Goal: Task Accomplishment & Management: Manage account settings

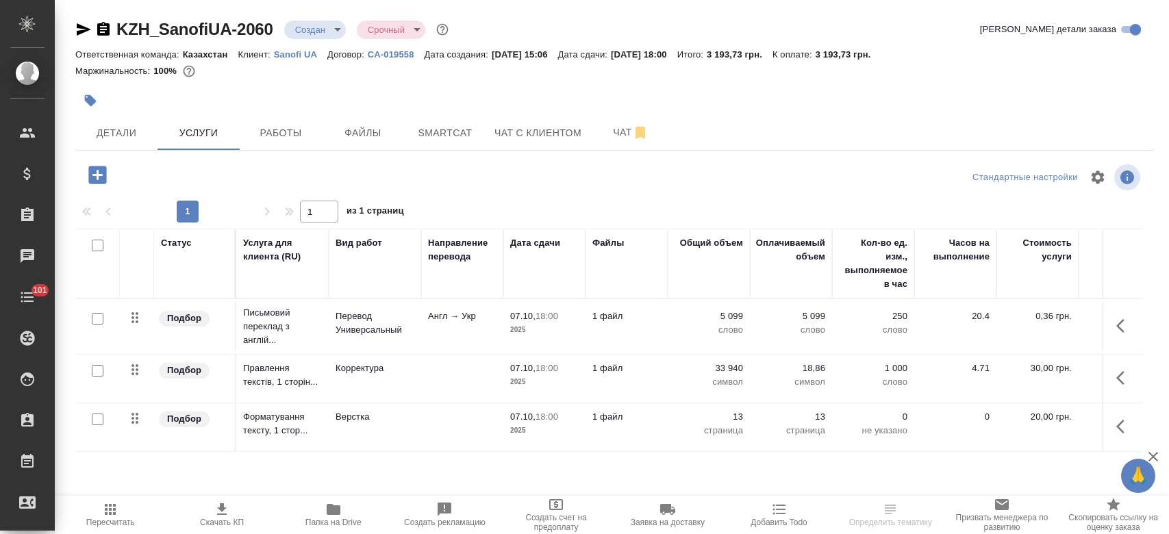
click at [125, 144] on button "Детали" at bounding box center [116, 133] width 82 height 34
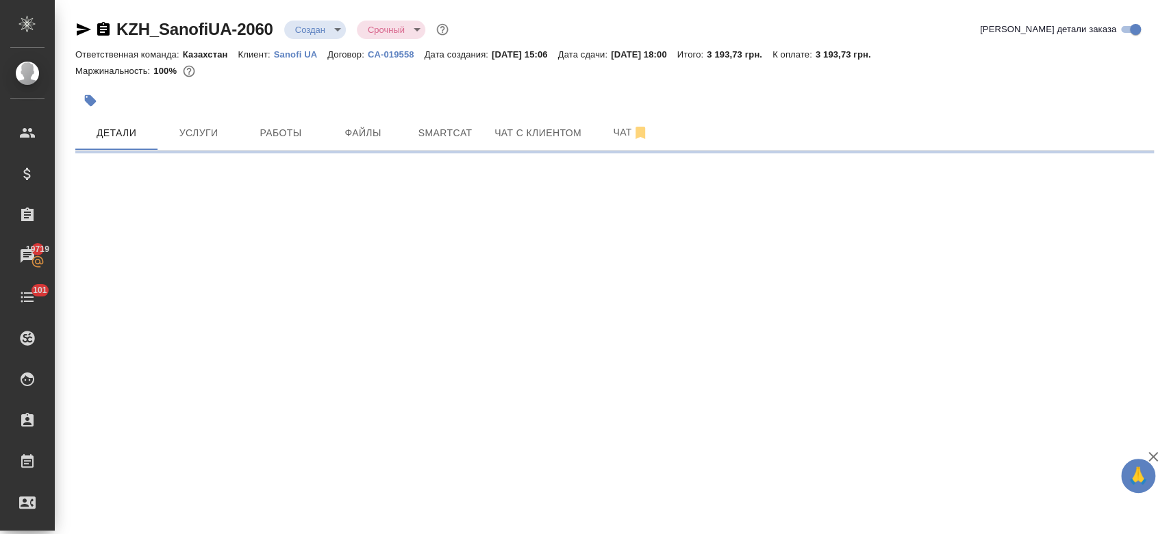
select select "RU"
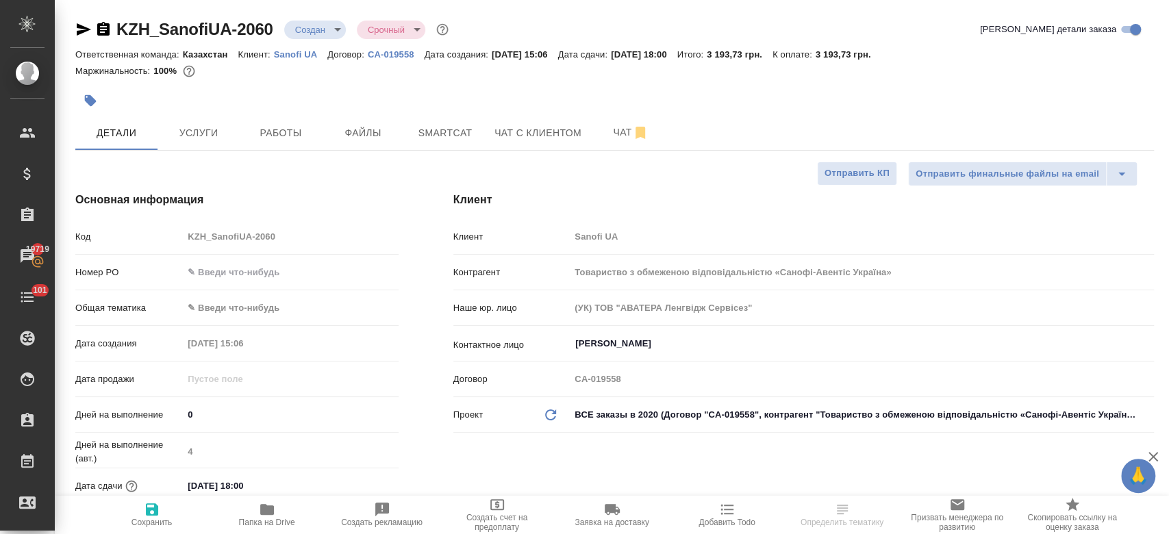
type textarea "x"
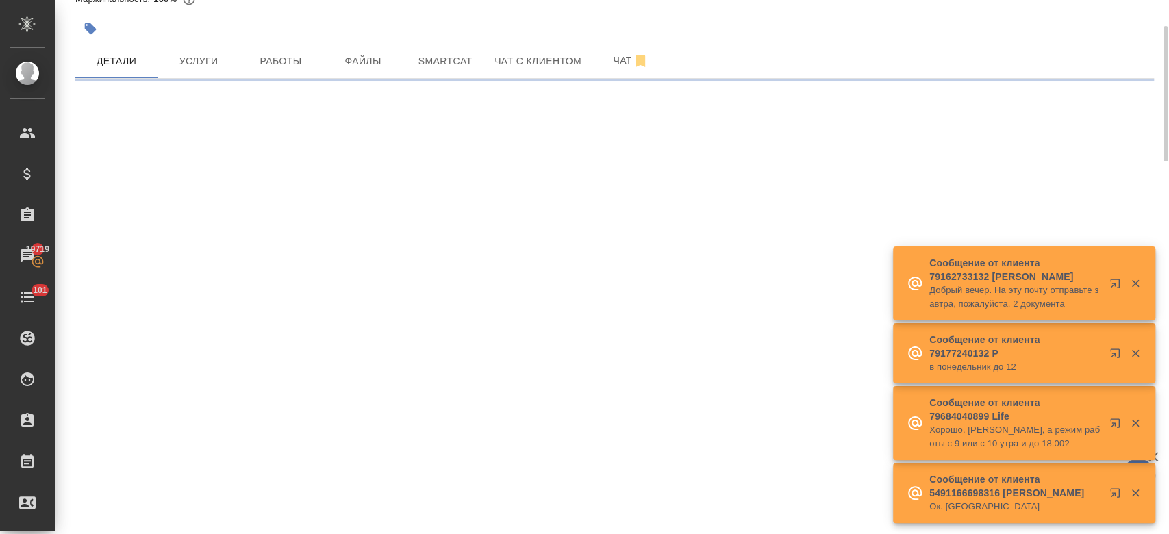
scroll to position [73, 0]
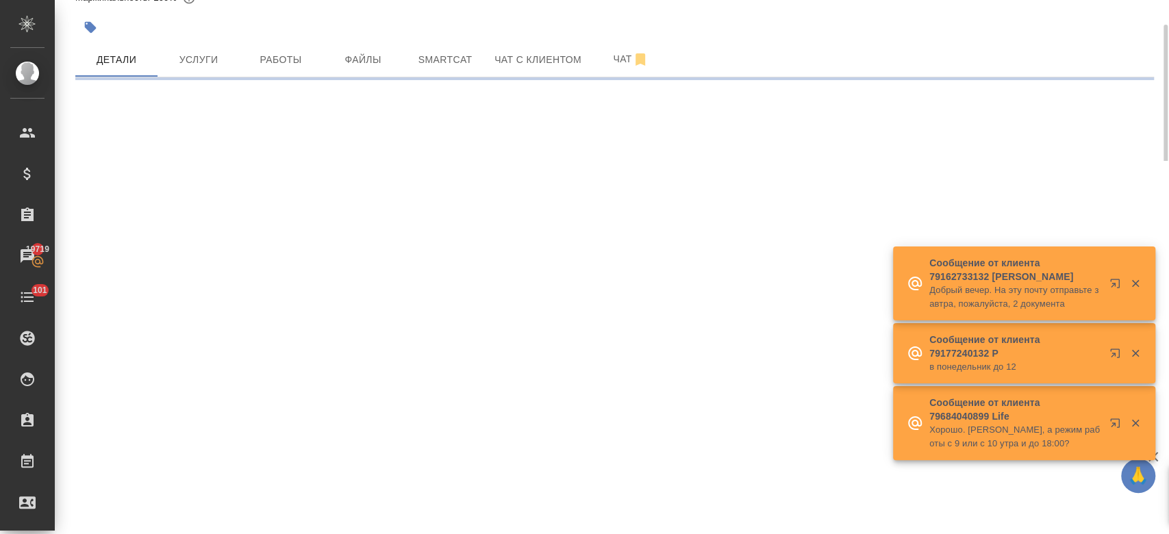
select select "RU"
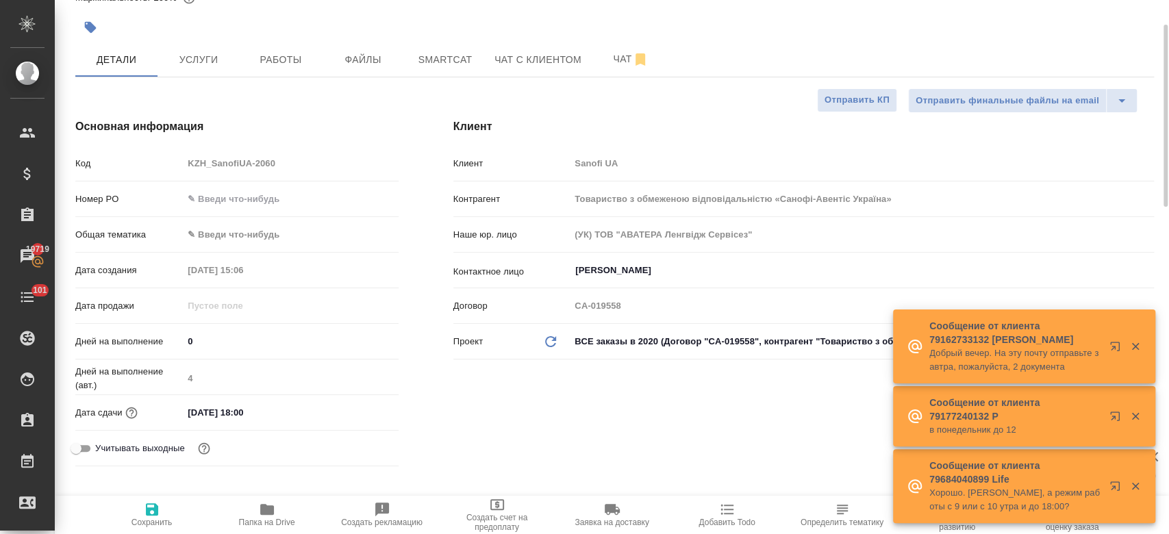
type textarea "x"
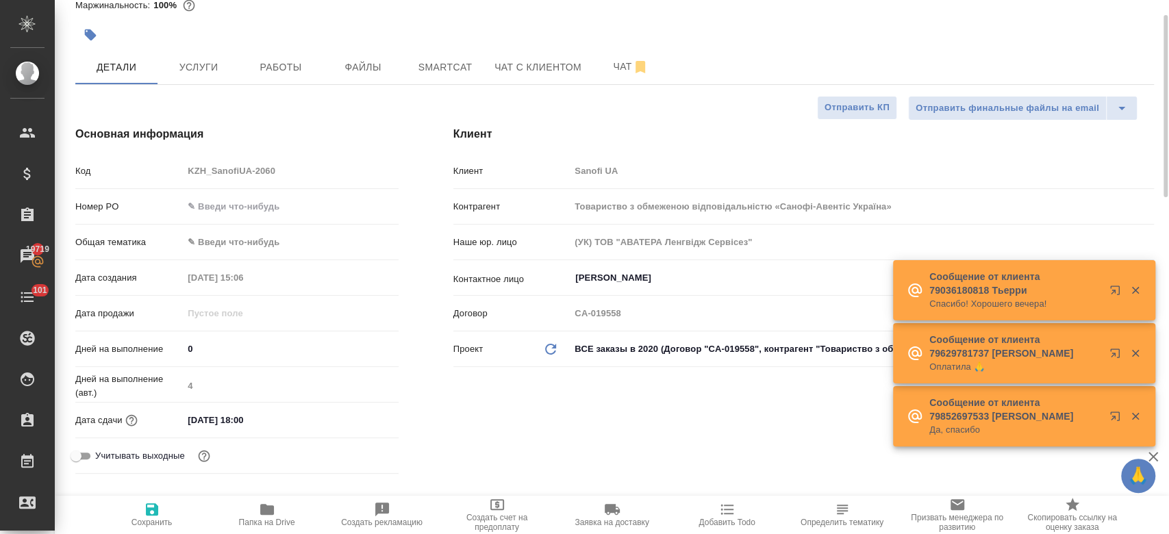
scroll to position [60, 0]
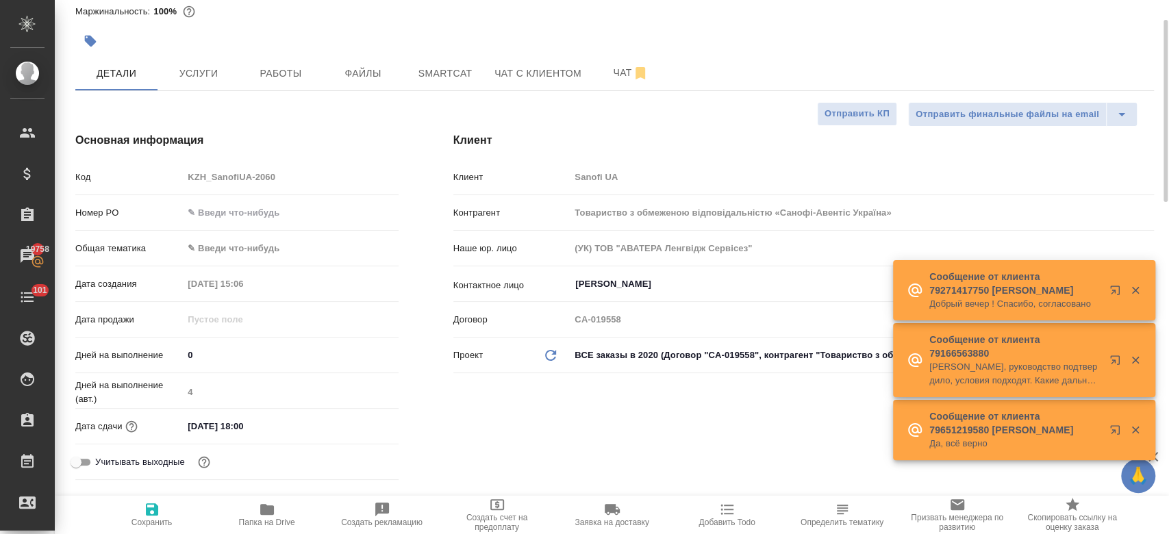
type textarea "x"
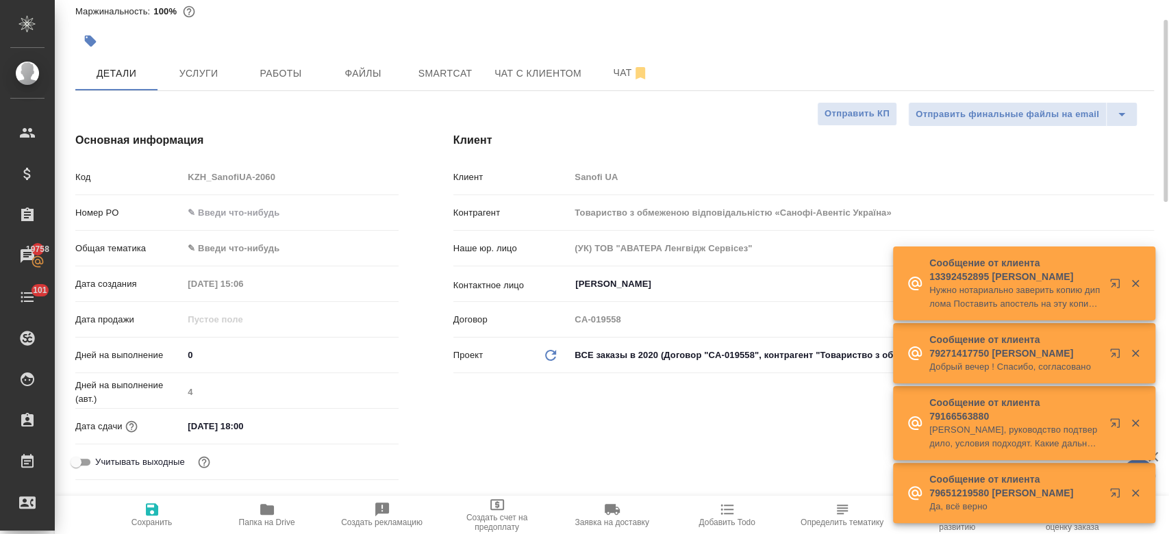
type textarea "x"
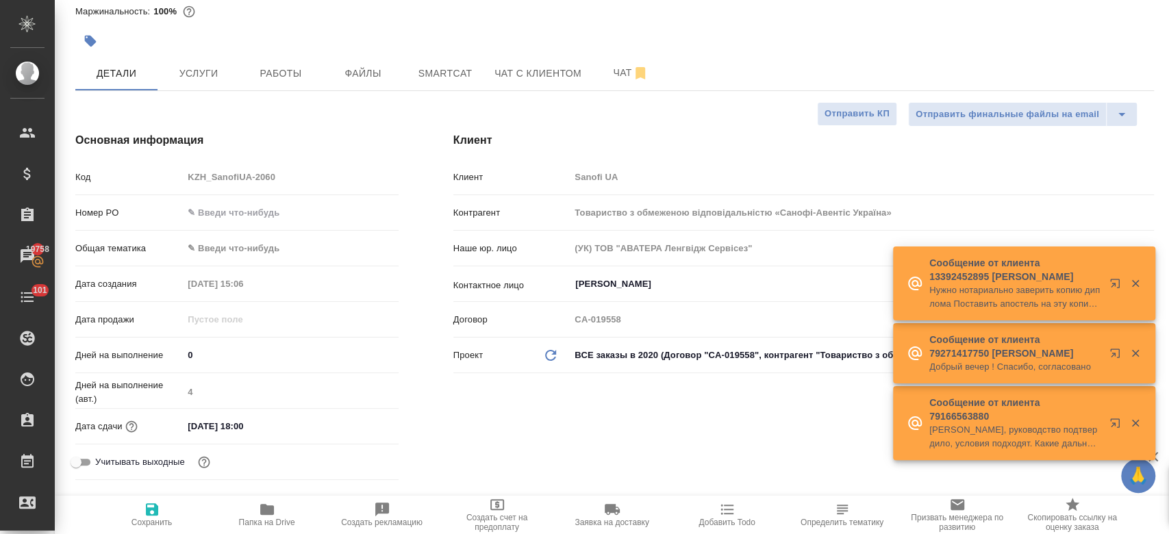
type textarea "x"
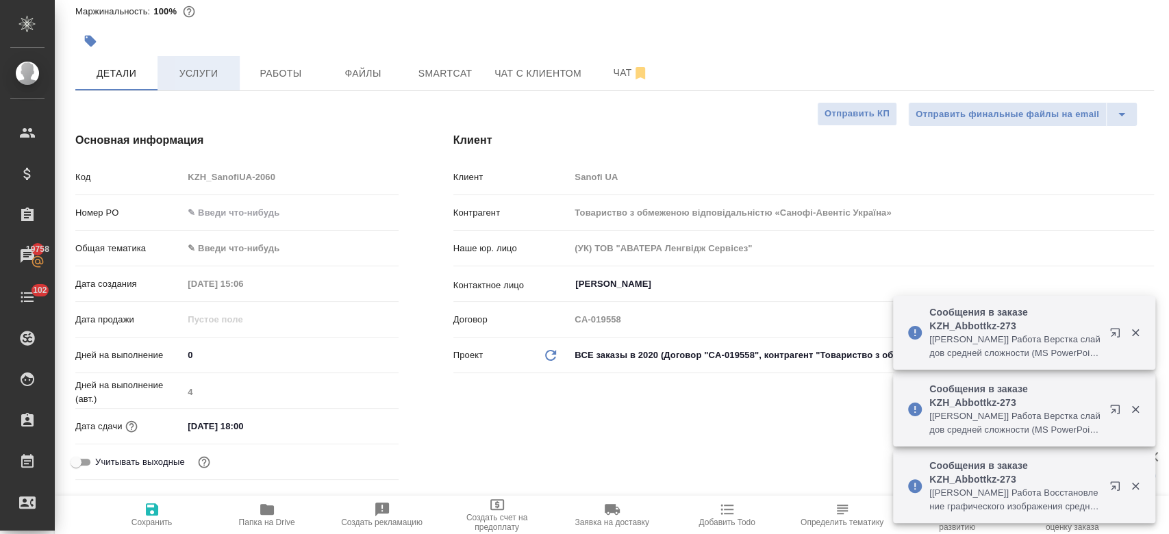
click at [219, 72] on span "Услуги" at bounding box center [199, 73] width 66 height 17
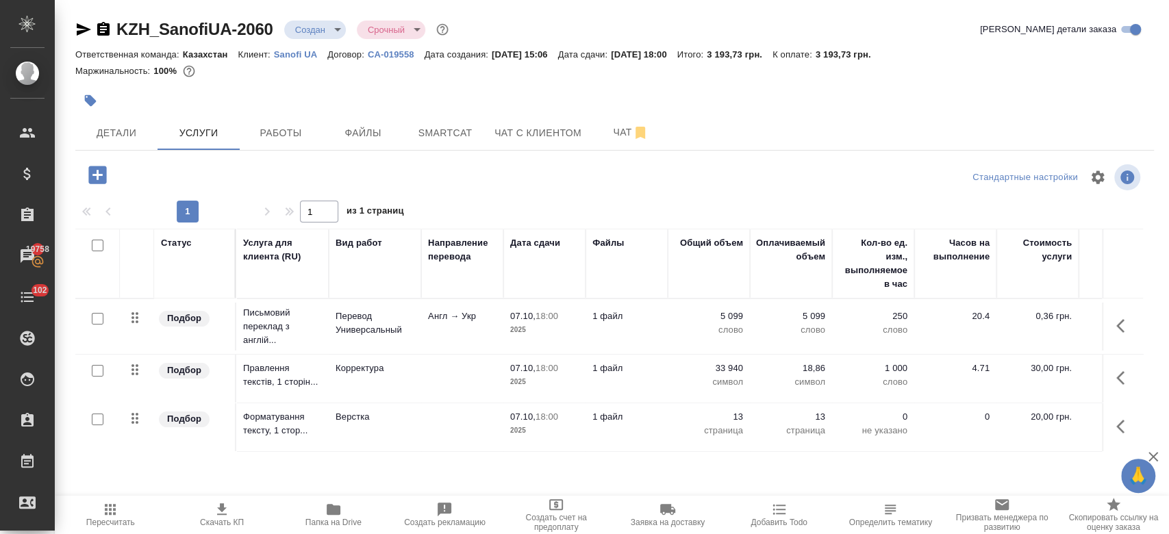
click at [395, 99] on div at bounding box center [434, 101] width 719 height 30
click at [115, 129] on span "Детали" at bounding box center [117, 133] width 66 height 17
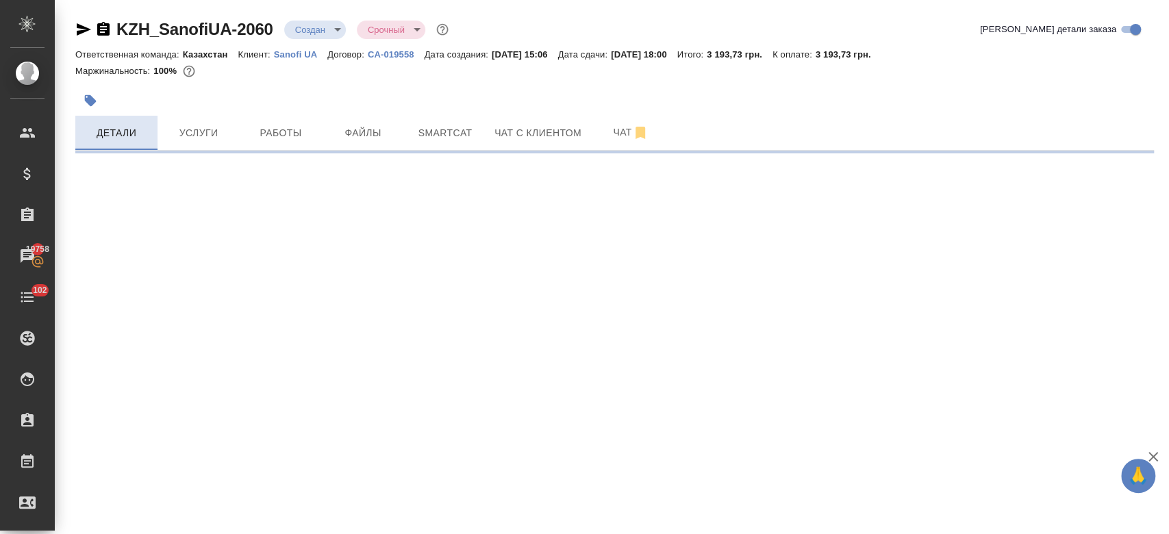
select select "RU"
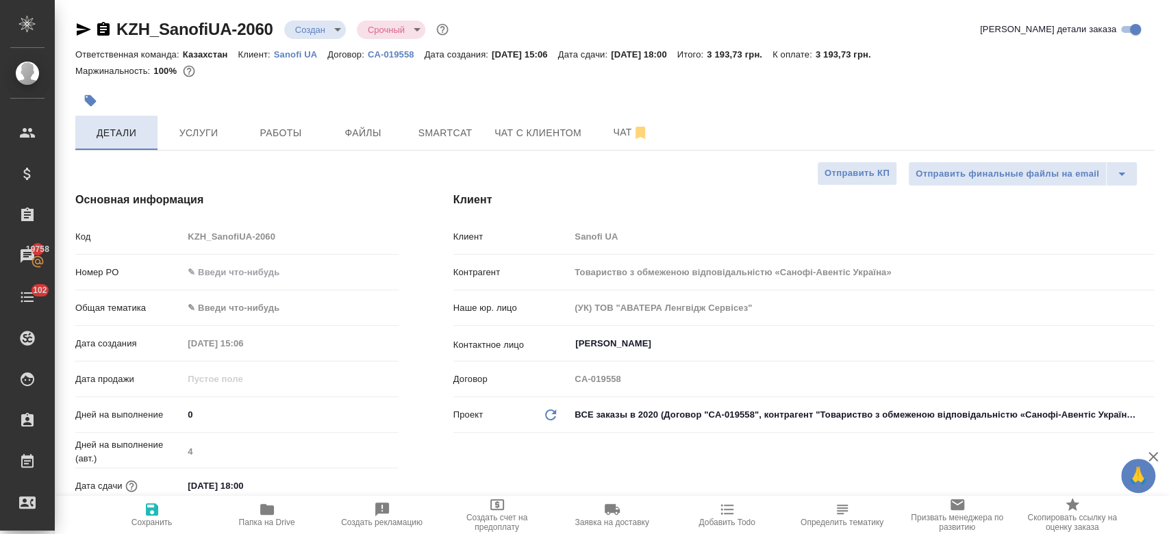
type textarea "x"
click at [247, 274] on input "text" at bounding box center [291, 272] width 214 height 20
paste input "РО E005884092"
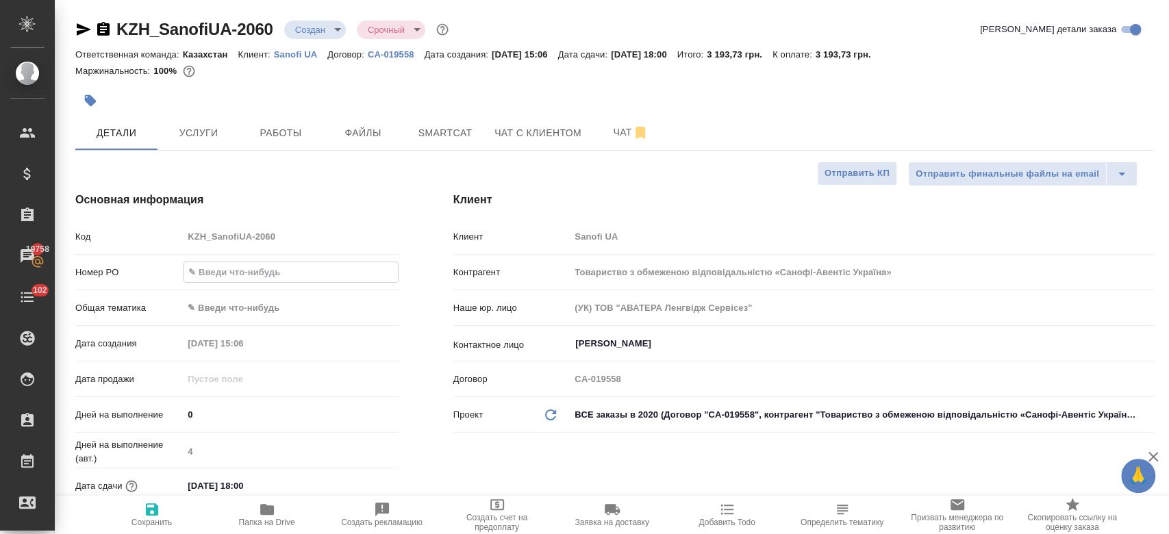
type input "РО E005884092"
type textarea "x"
type input "РО E005884092"
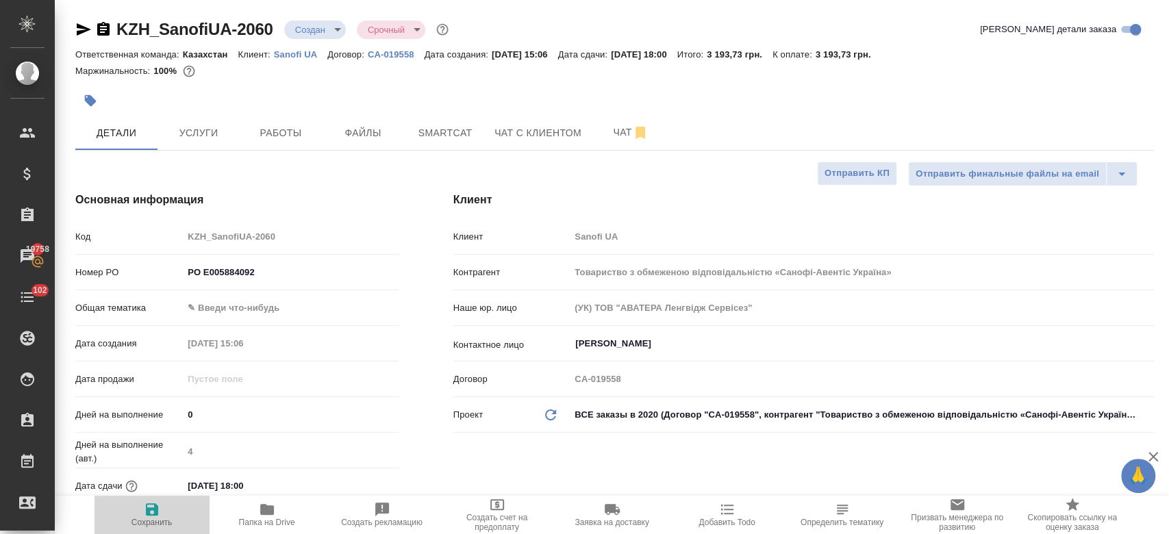
click at [158, 527] on button "Сохранить" at bounding box center [152, 515] width 115 height 38
type textarea "x"
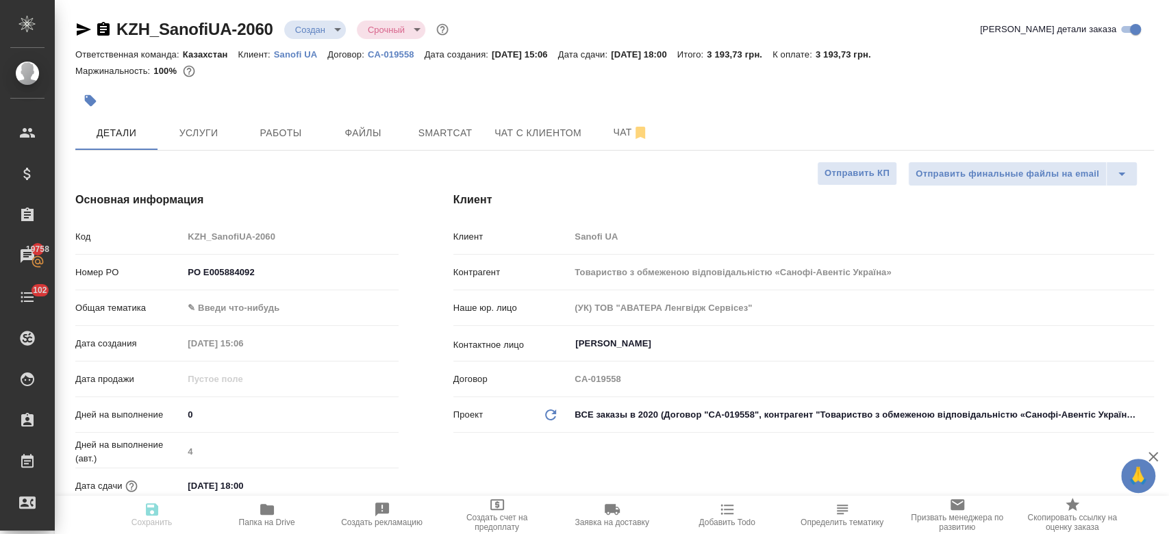
type textarea "x"
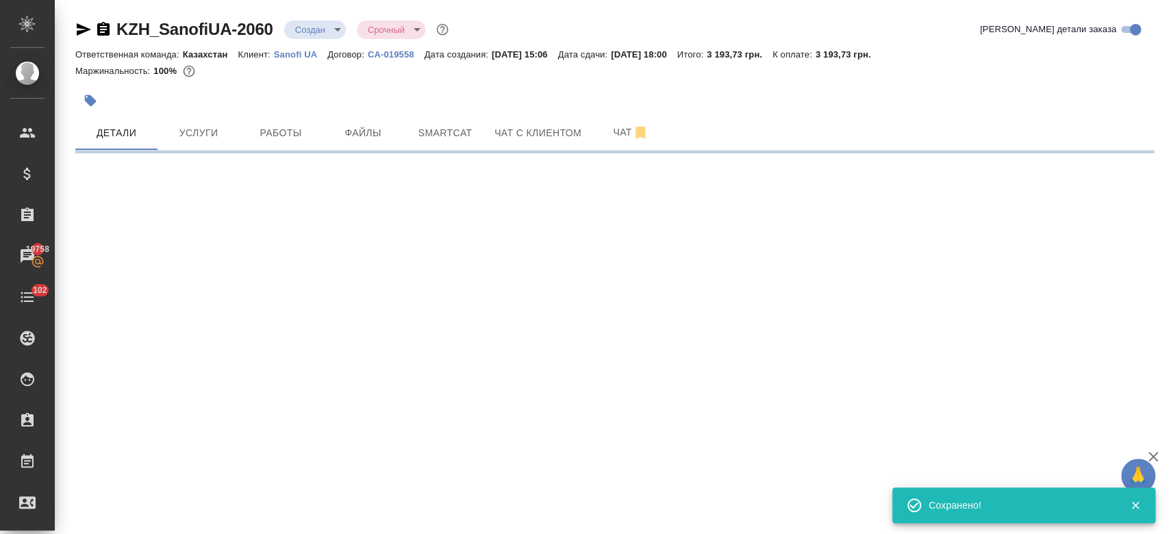
select select "RU"
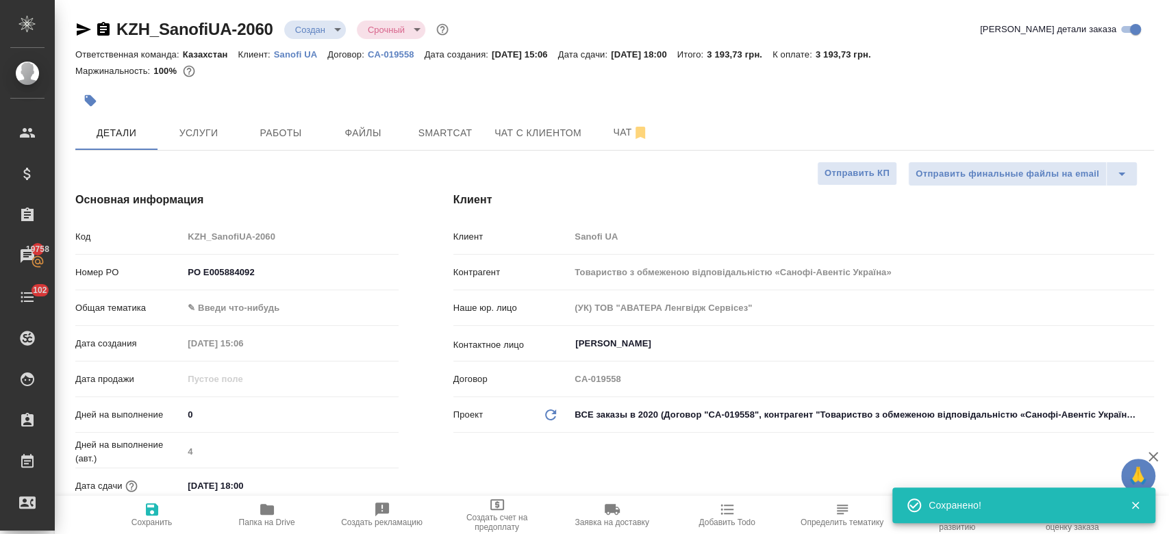
type textarea "x"
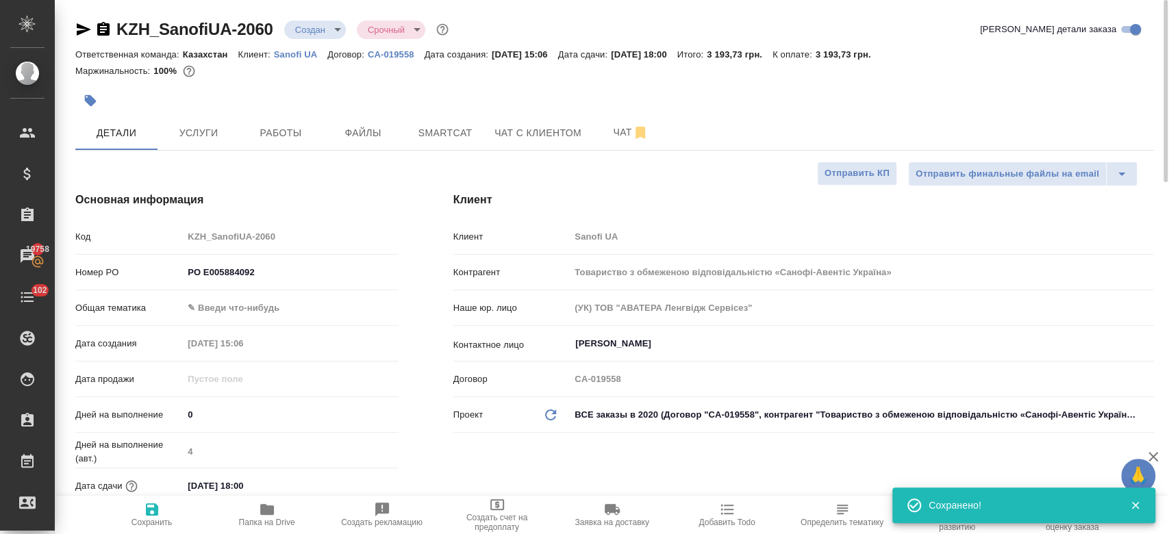
type textarea "x"
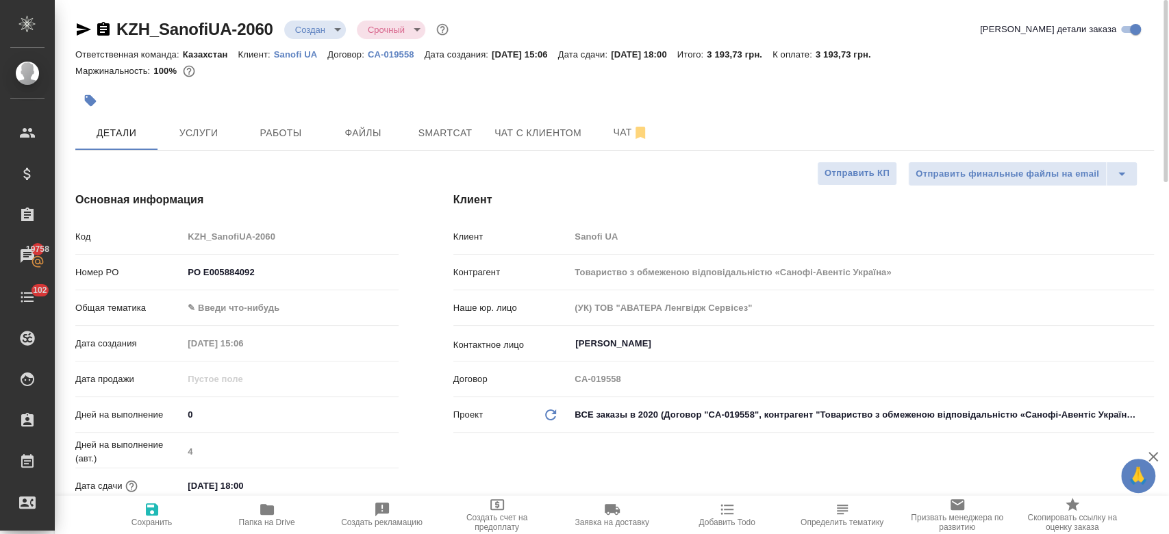
drag, startPoint x: 184, startPoint y: 123, endPoint x: 177, endPoint y: 105, distance: 18.8
click at [177, 105] on div at bounding box center [434, 101] width 719 height 30
click at [183, 122] on button "Услуги" at bounding box center [199, 133] width 82 height 34
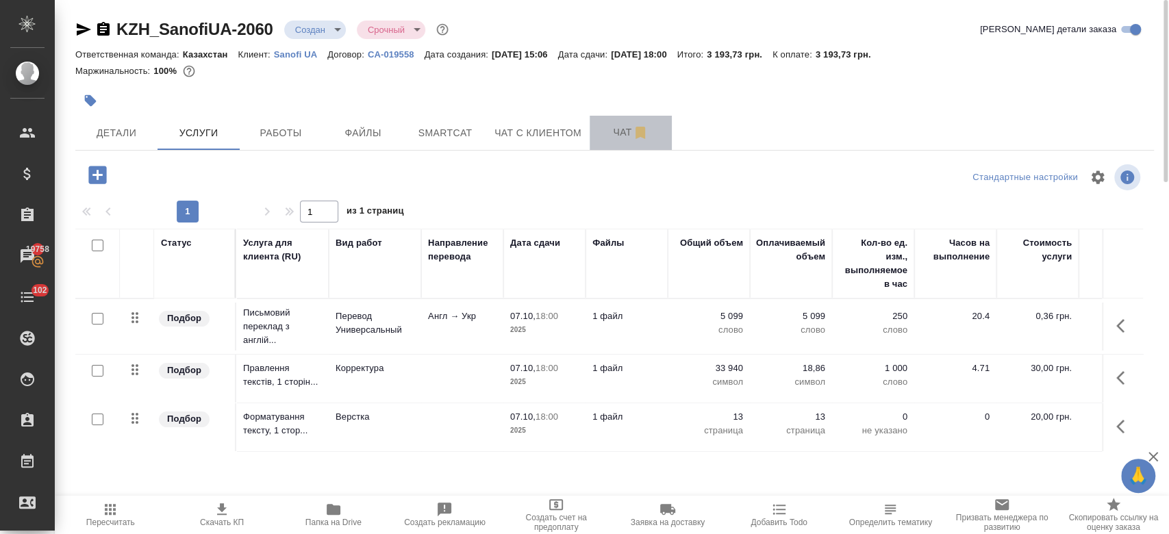
click at [621, 140] on button "Чат" at bounding box center [631, 133] width 82 height 34
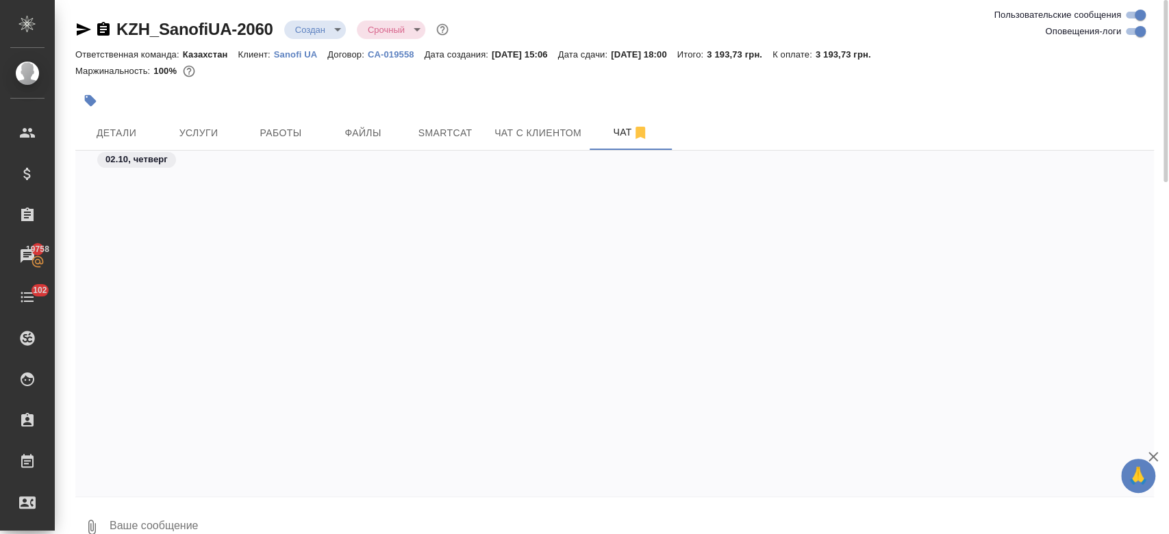
scroll to position [442, 0]
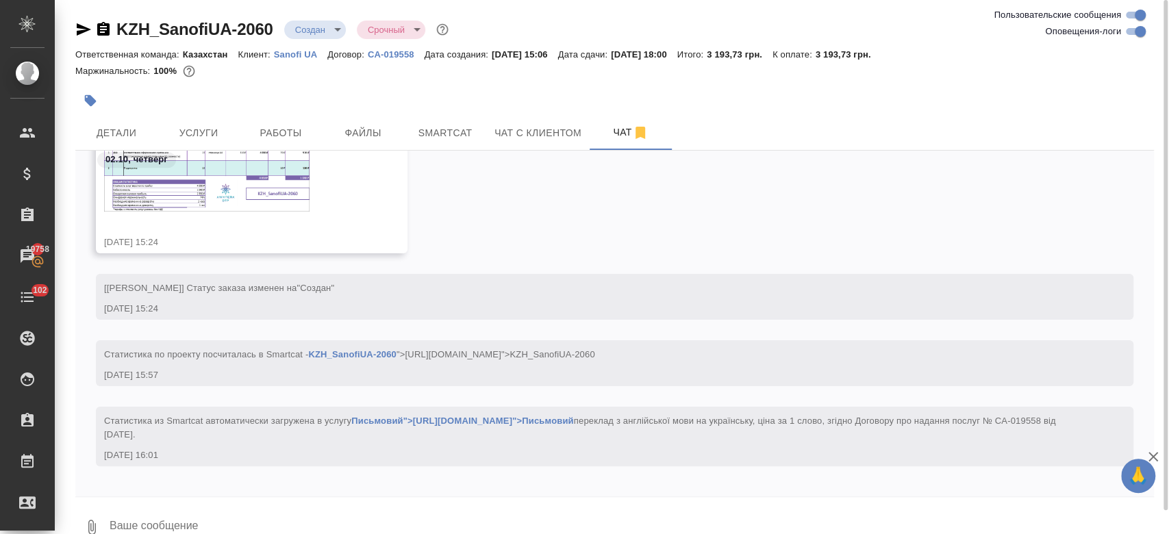
click at [275, 210] on img at bounding box center [207, 173] width 206 height 77
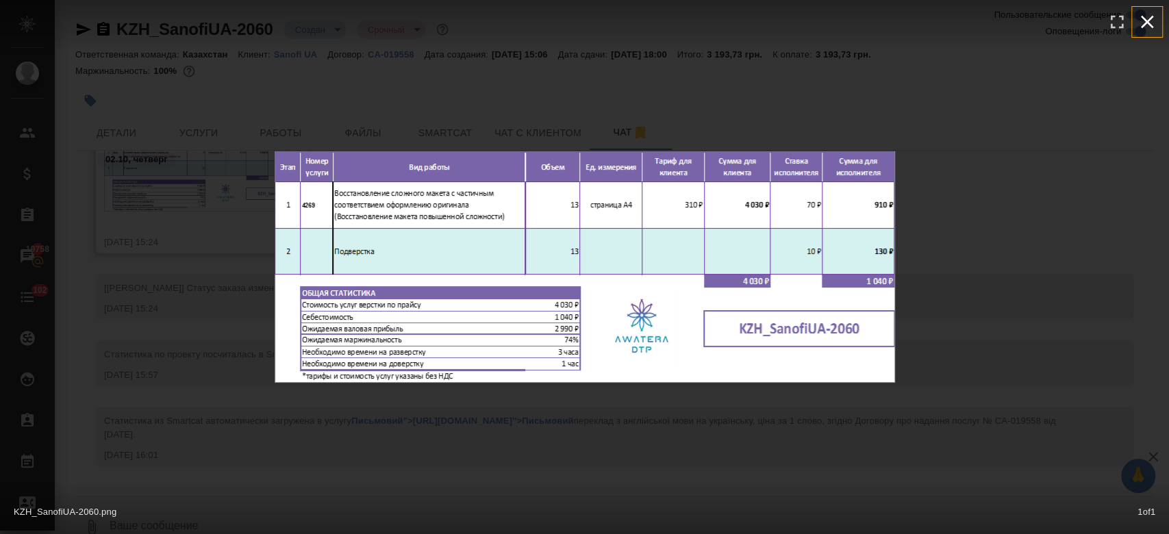
click at [1149, 18] on icon "button" at bounding box center [1147, 22] width 22 height 22
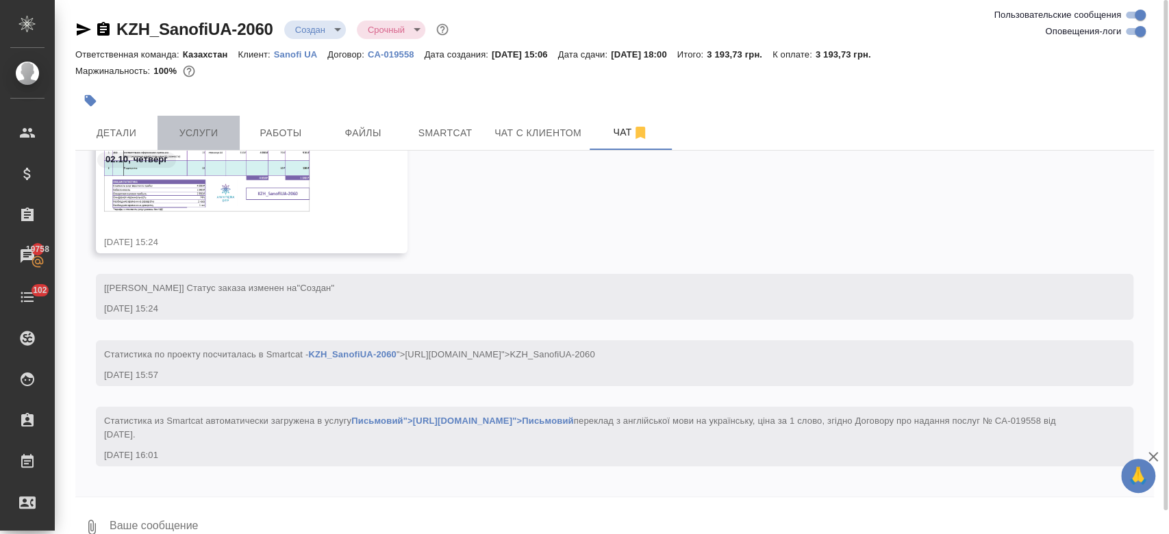
click at [199, 121] on button "Услуги" at bounding box center [199, 133] width 82 height 34
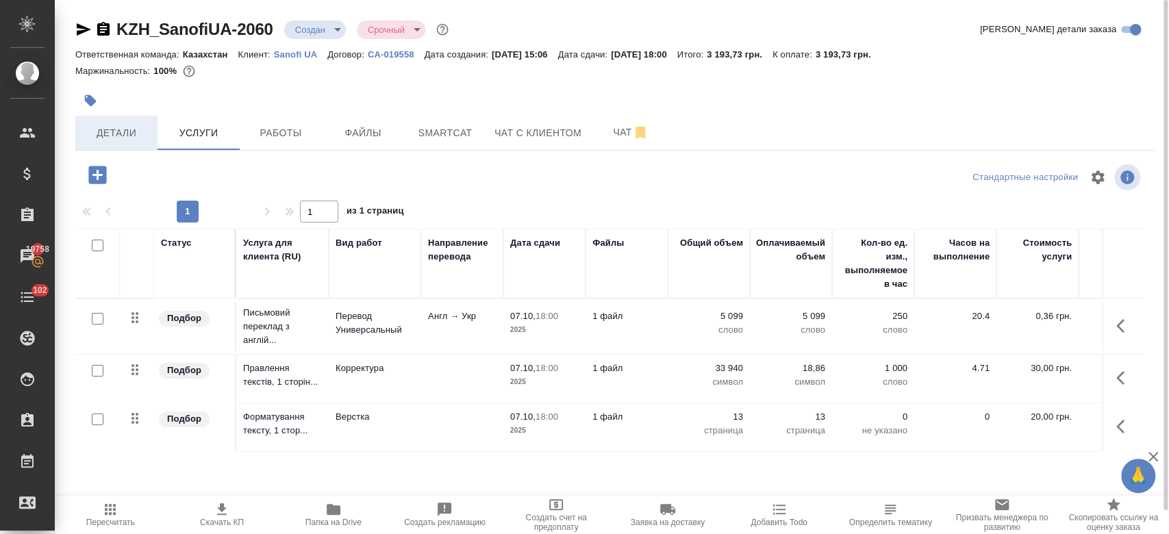
click at [121, 127] on span "Детали" at bounding box center [117, 133] width 66 height 17
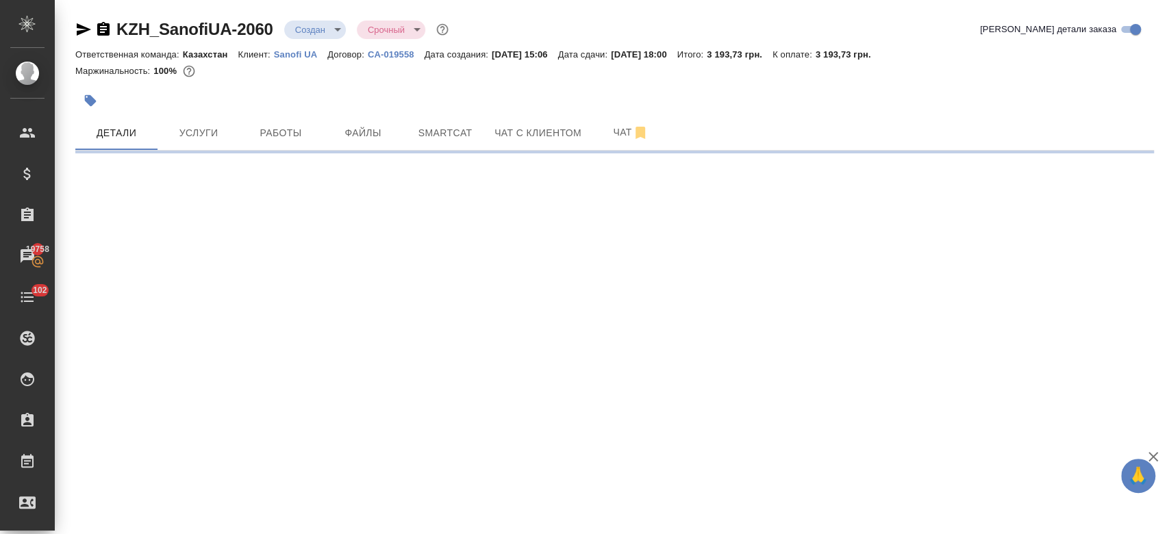
select select "RU"
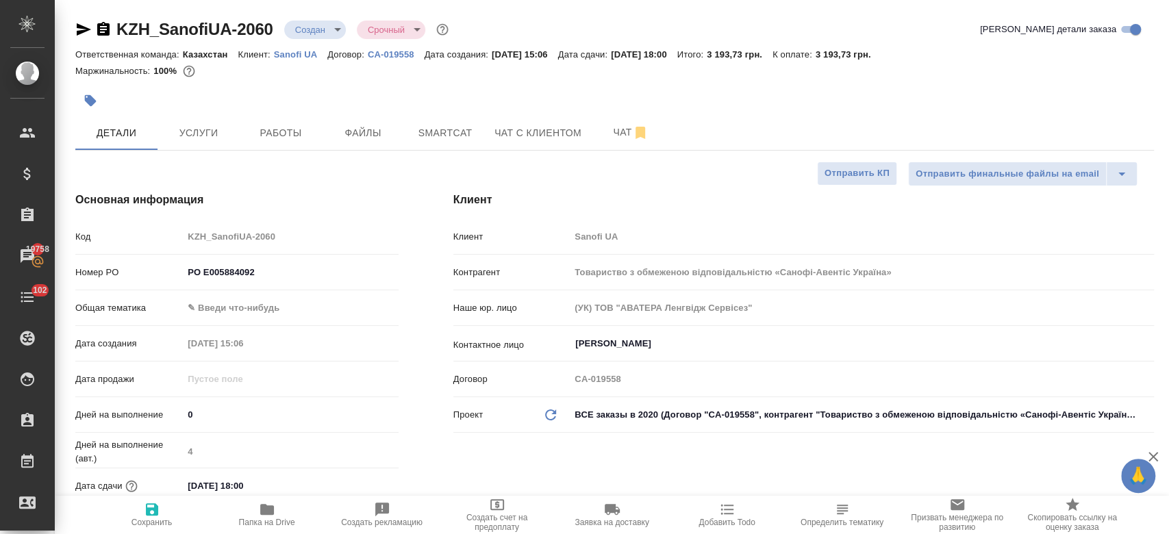
type textarea "x"
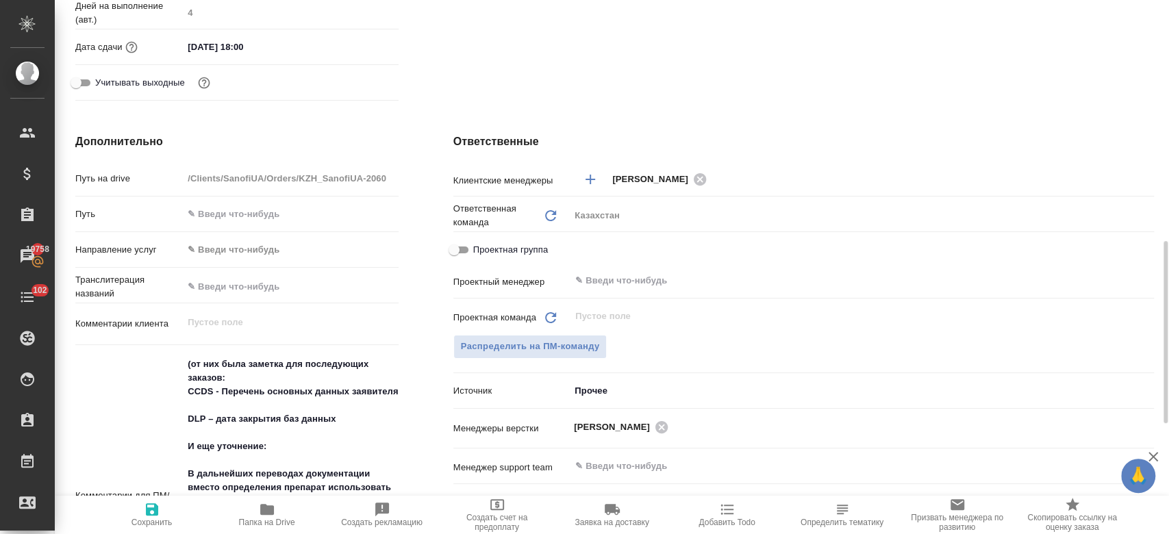
scroll to position [508, 0]
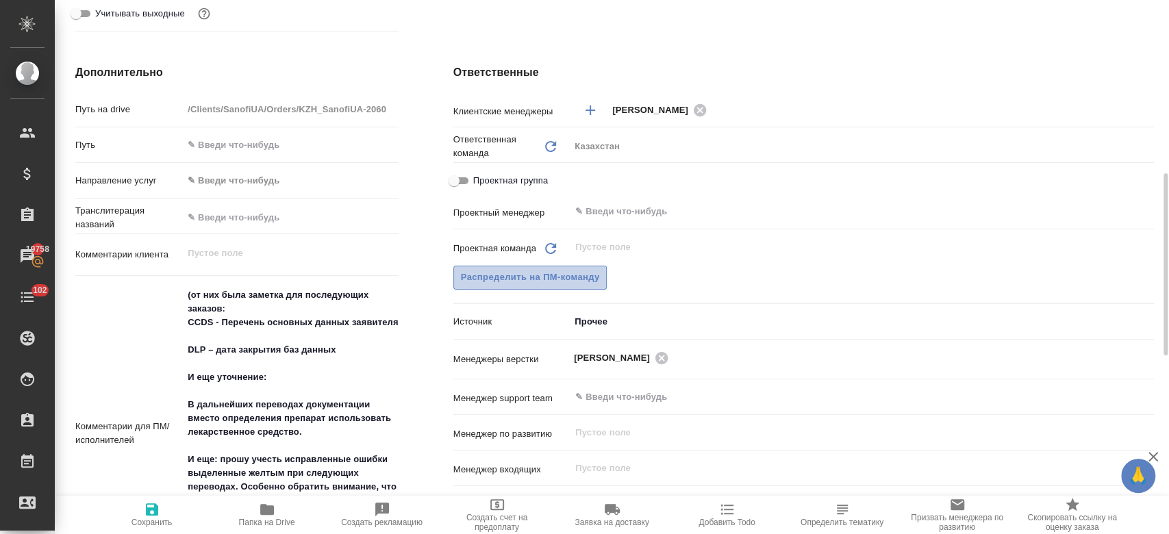
click at [568, 278] on span "Распределить на ПМ-команду" at bounding box center [530, 278] width 139 height 16
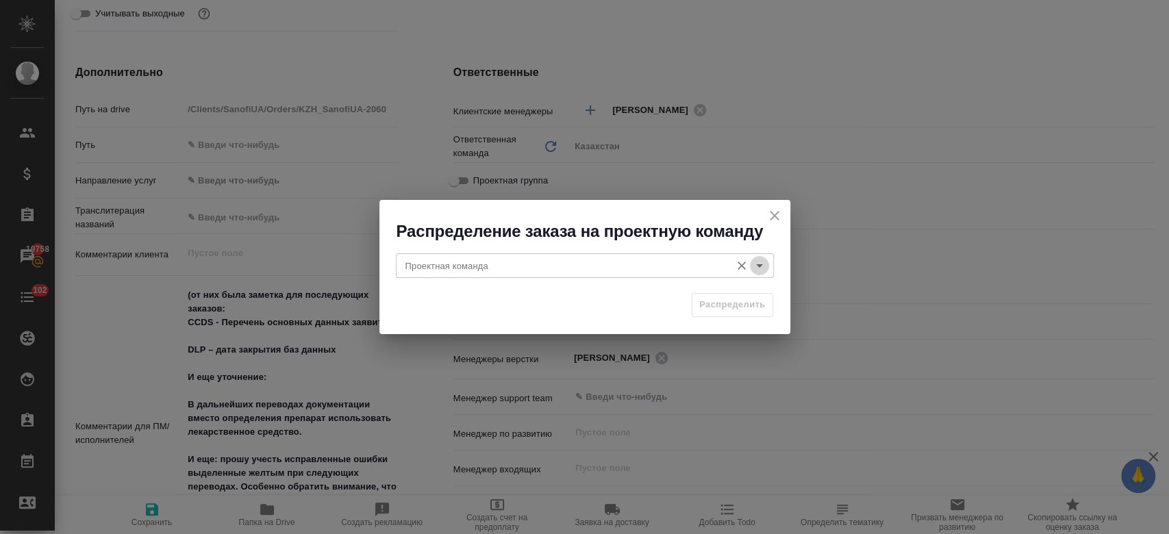
click at [761, 270] on icon "Open" at bounding box center [759, 266] width 16 height 16
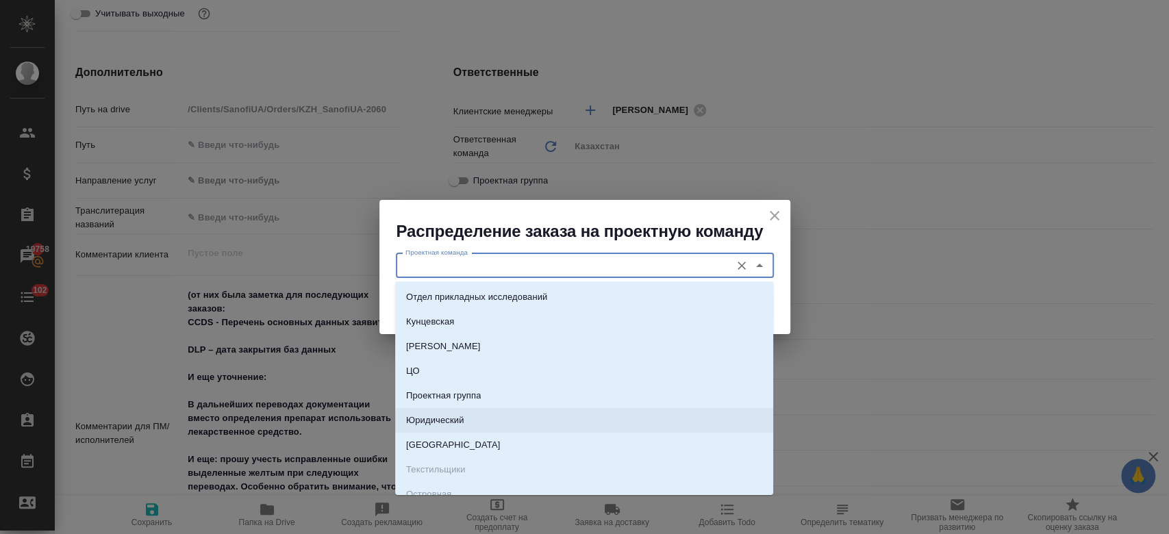
click at [608, 408] on li "Юридический" at bounding box center [584, 420] width 378 height 25
type input "Юридический"
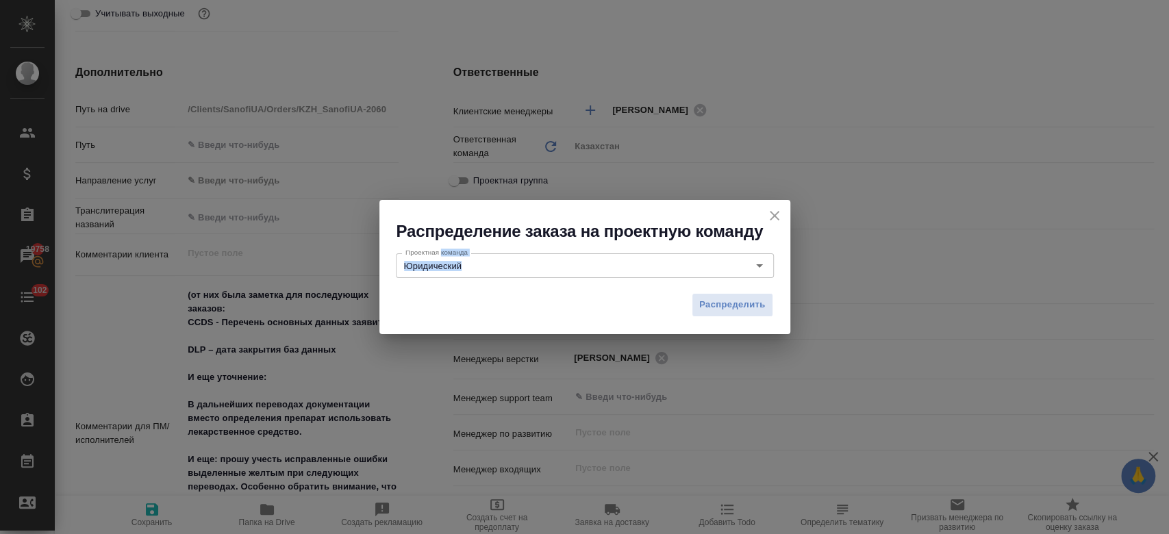
click at [608, 408] on div "Распределение заказа на проектную команду Проектная команда Юридический Проектн…" at bounding box center [584, 267] width 1169 height 534
click at [710, 313] on button "Распределить" at bounding box center [733, 305] width 82 height 24
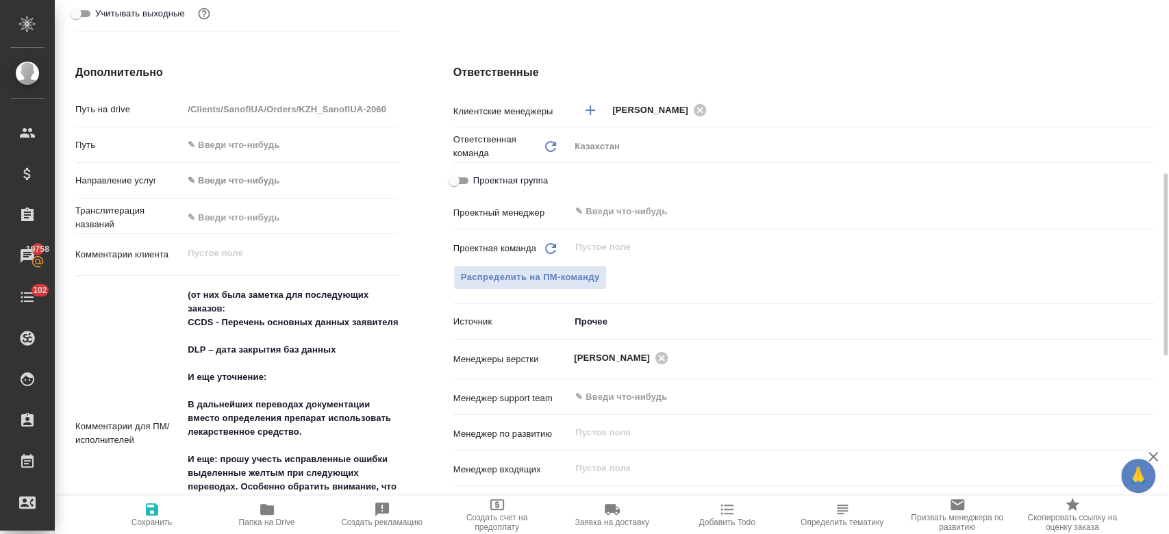
type textarea "x"
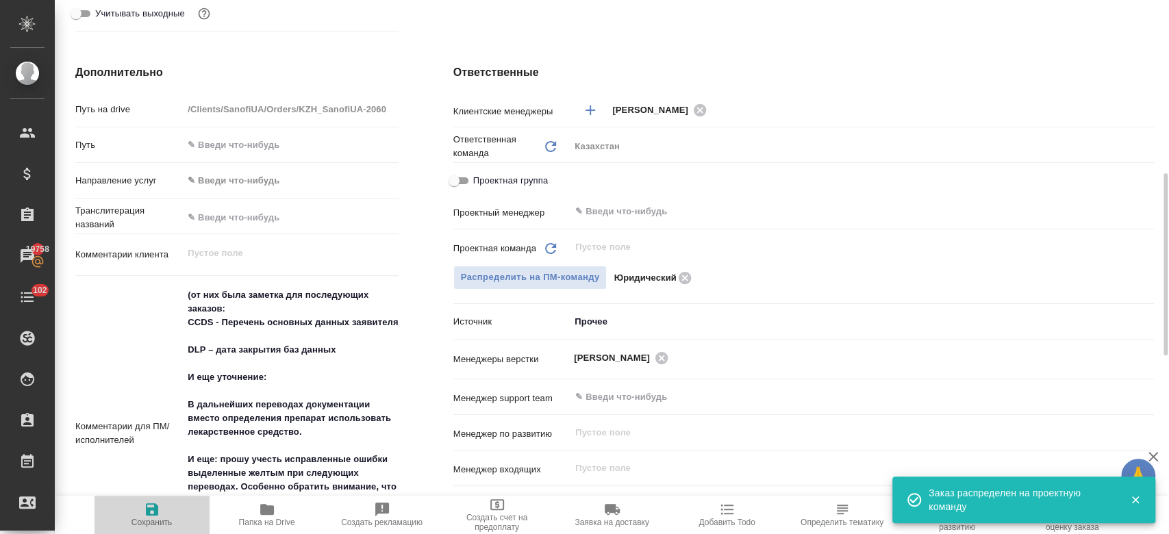
click at [149, 516] on icon "button" at bounding box center [152, 509] width 12 height 12
type textarea "x"
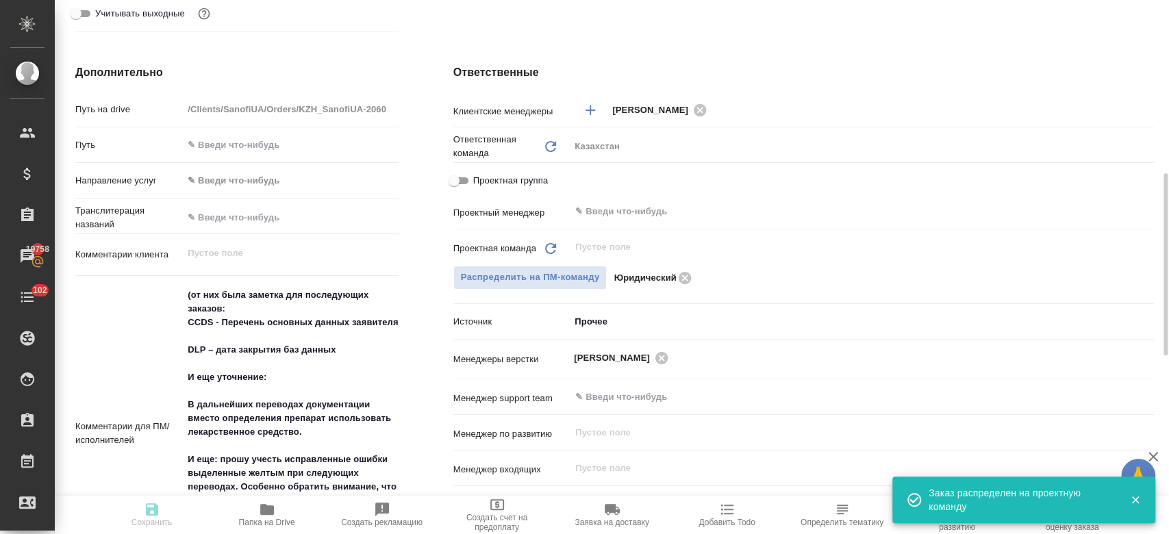
type textarea "x"
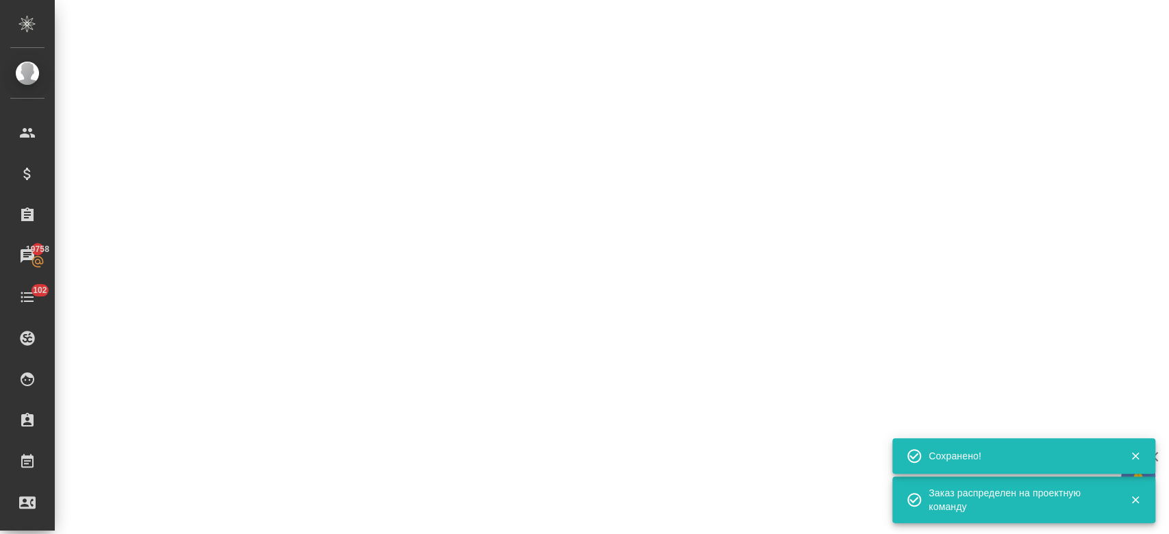
select select "RU"
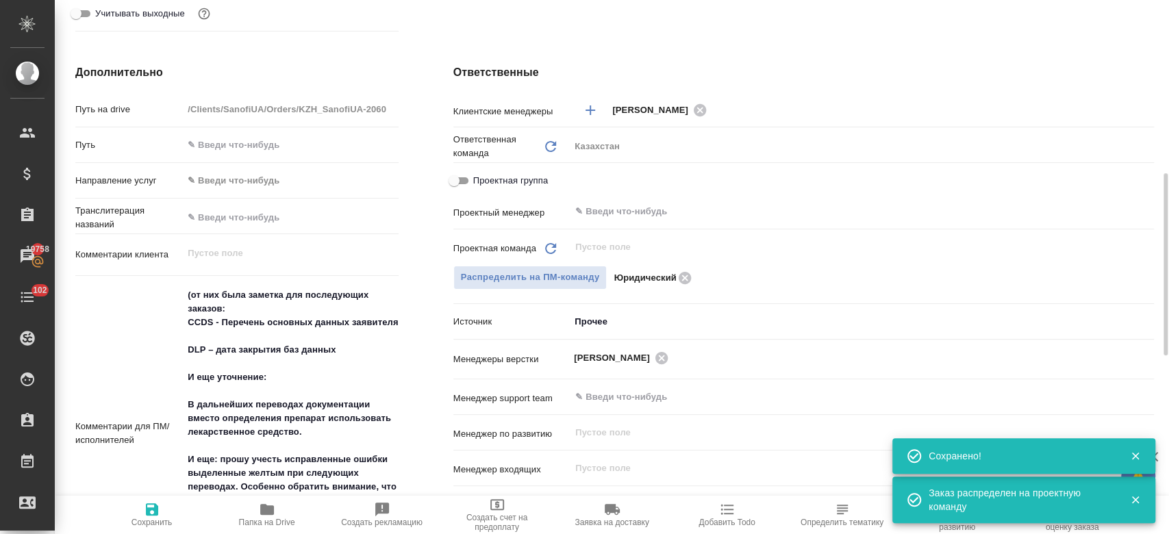
type textarea "x"
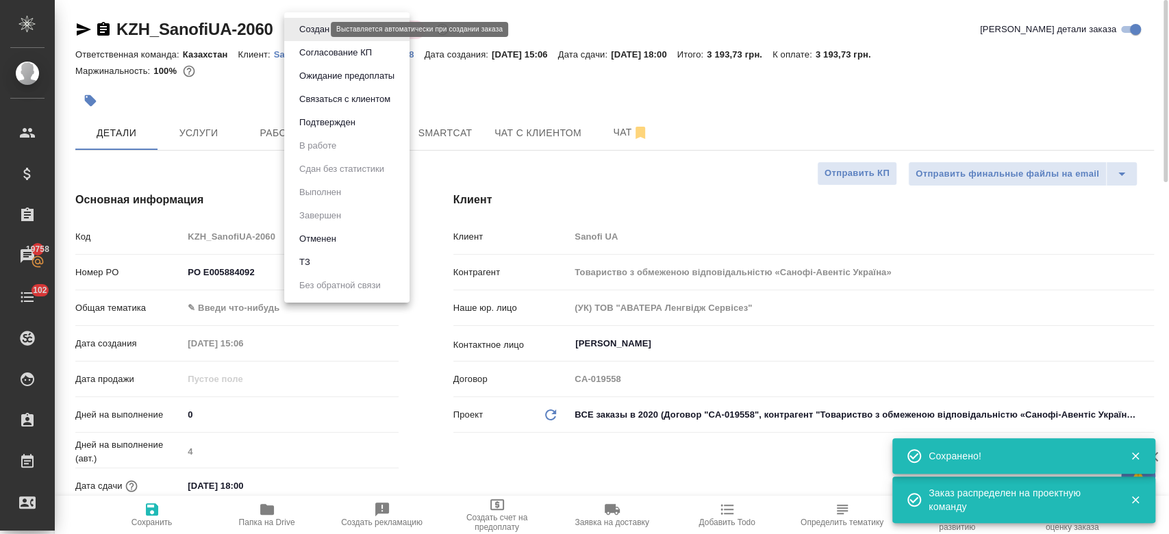
click at [307, 30] on body "🙏 .cls-1 fill:#fff; AWATERA Kosherbayeva Nazerke Клиенты Спецификации Заказы 19…" at bounding box center [584, 267] width 1169 height 534
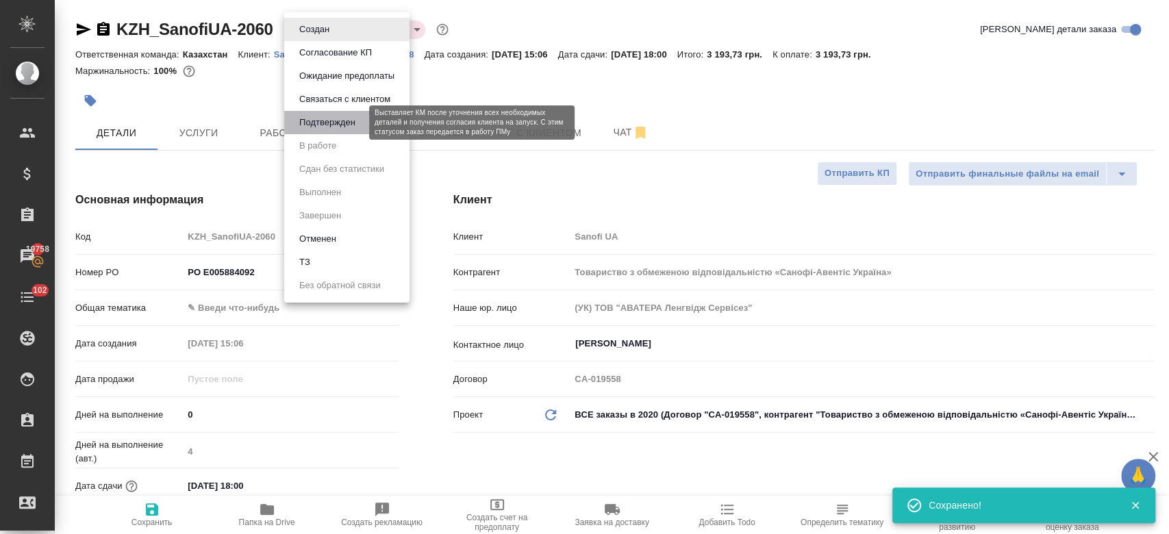
click at [318, 116] on button "Подтвержден" at bounding box center [327, 122] width 64 height 15
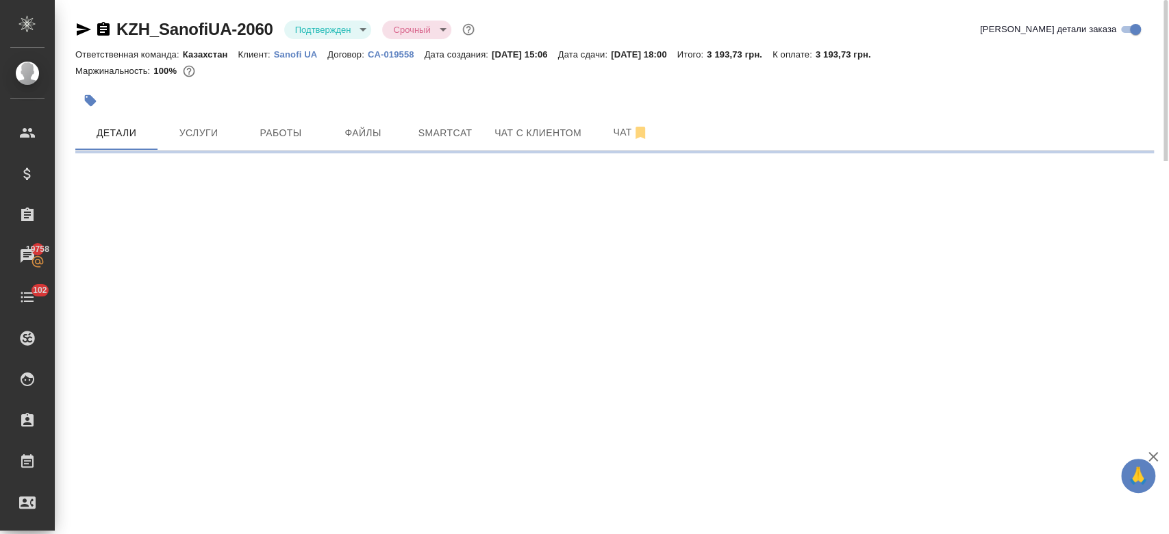
select select "RU"
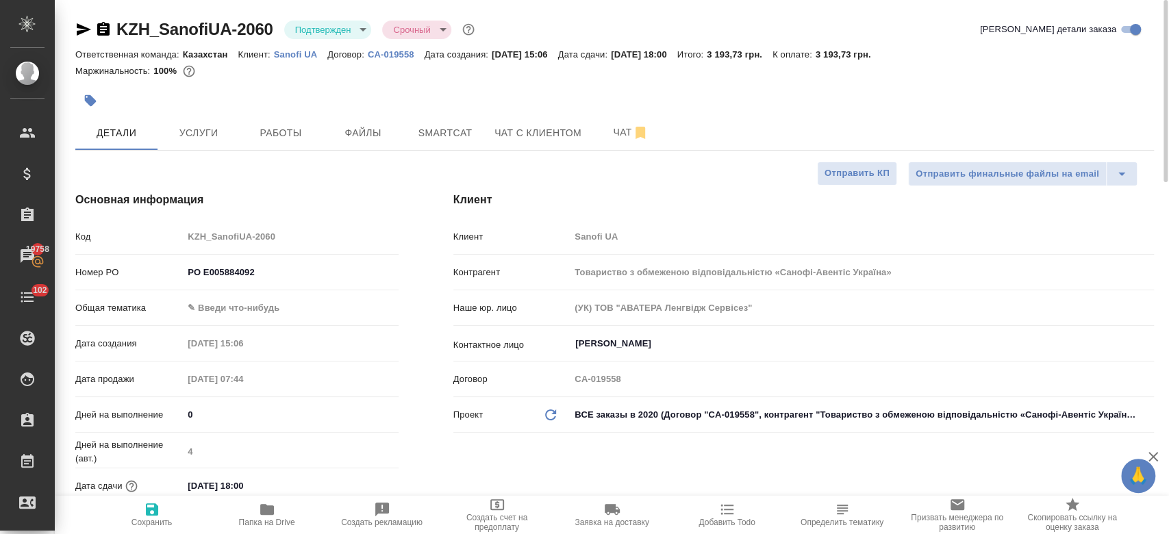
type textarea "x"
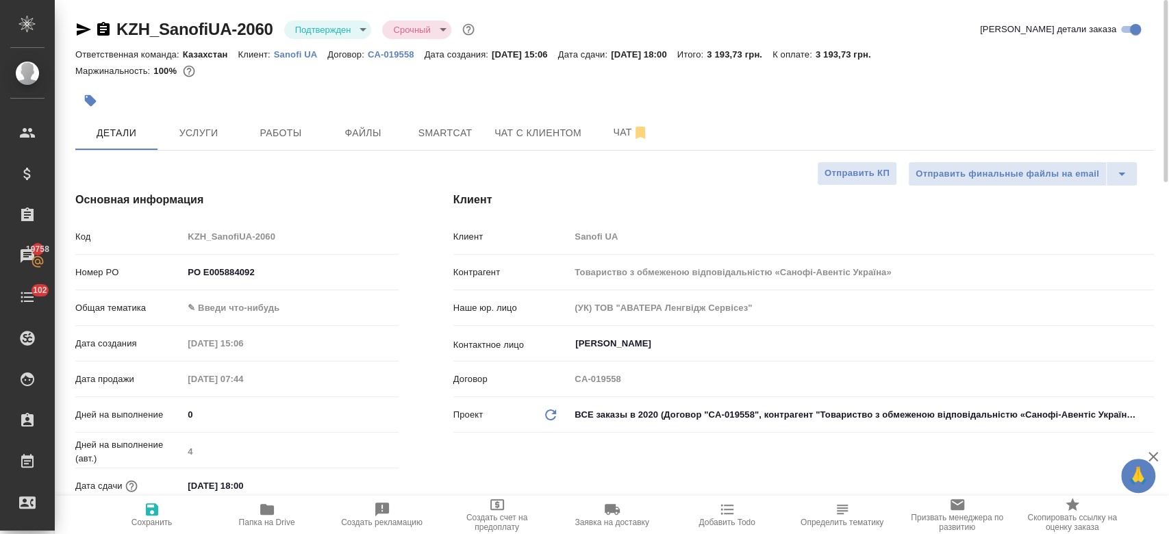
type textarea "x"
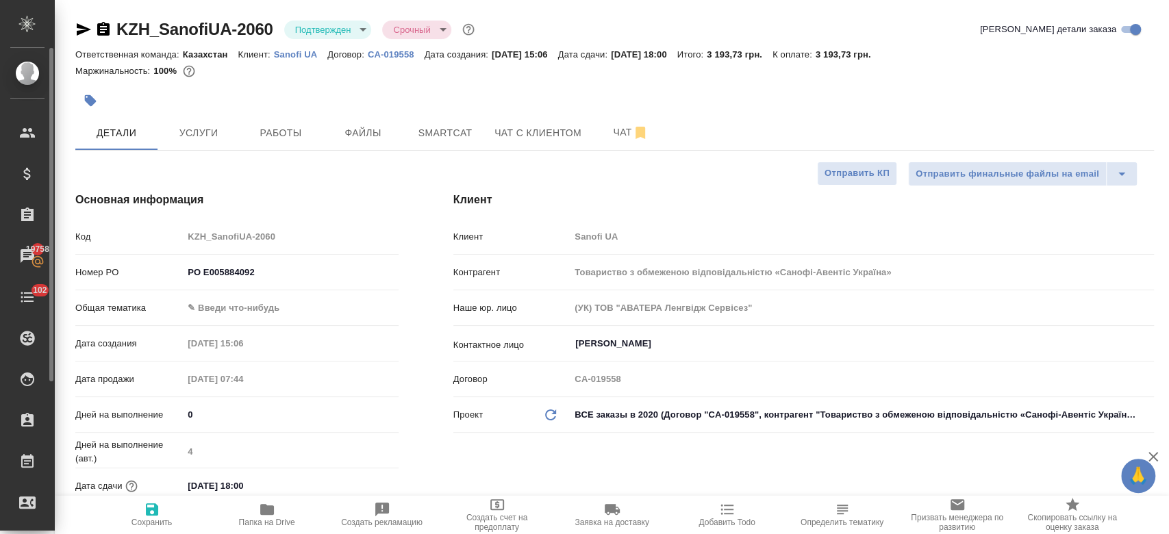
type textarea "x"
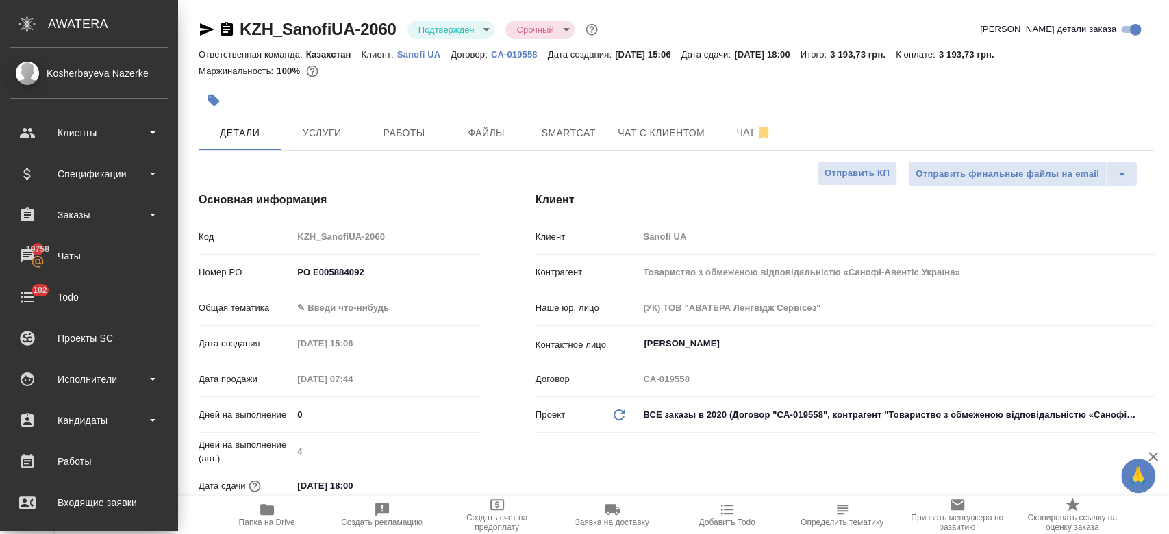
type textarea "x"
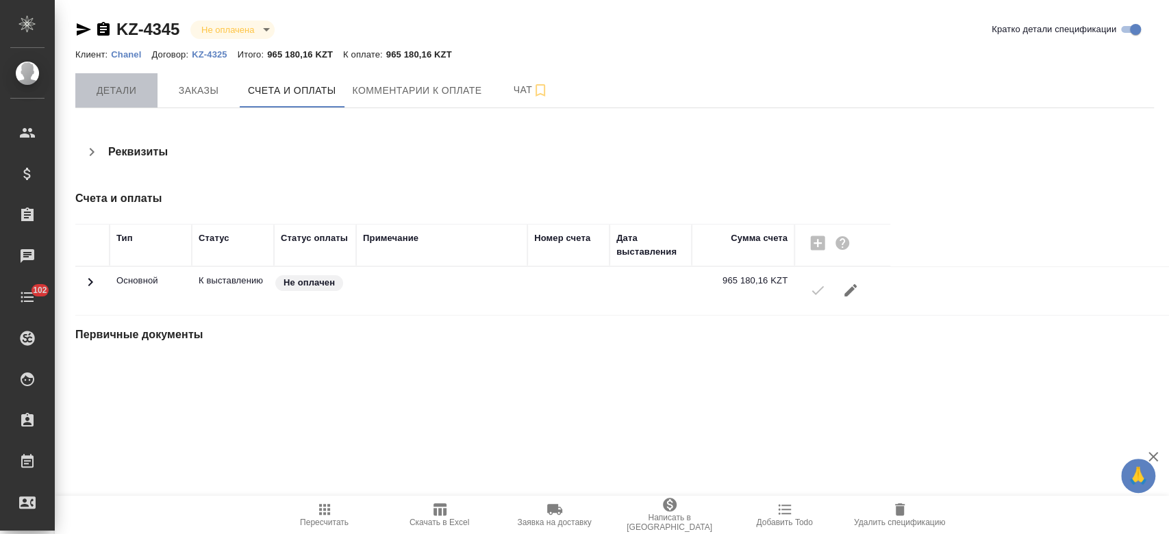
click at [114, 77] on button "Детали" at bounding box center [116, 90] width 82 height 34
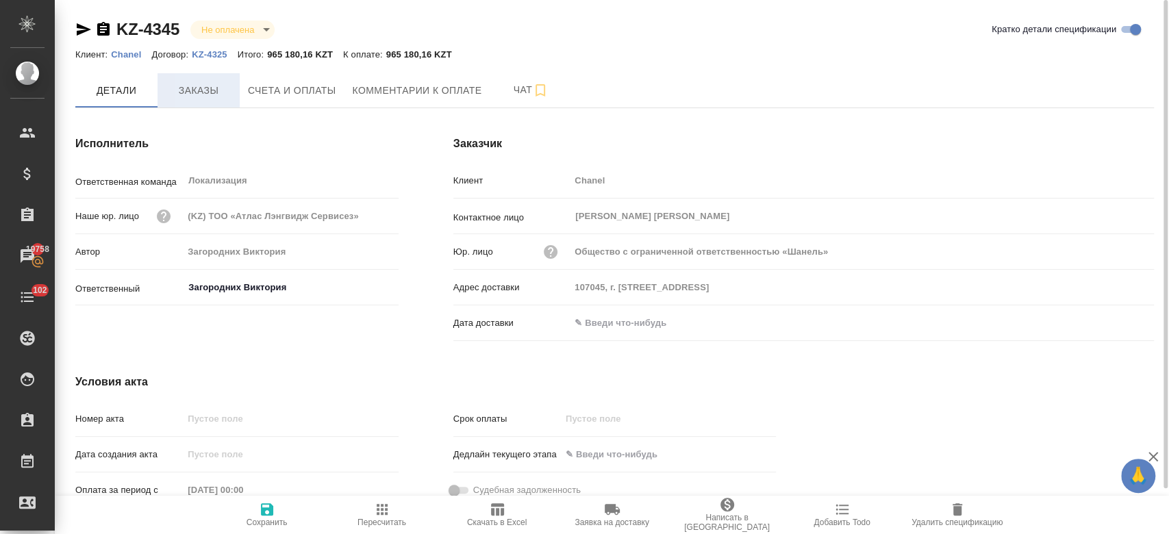
click at [205, 90] on span "Заказы" at bounding box center [199, 90] width 66 height 17
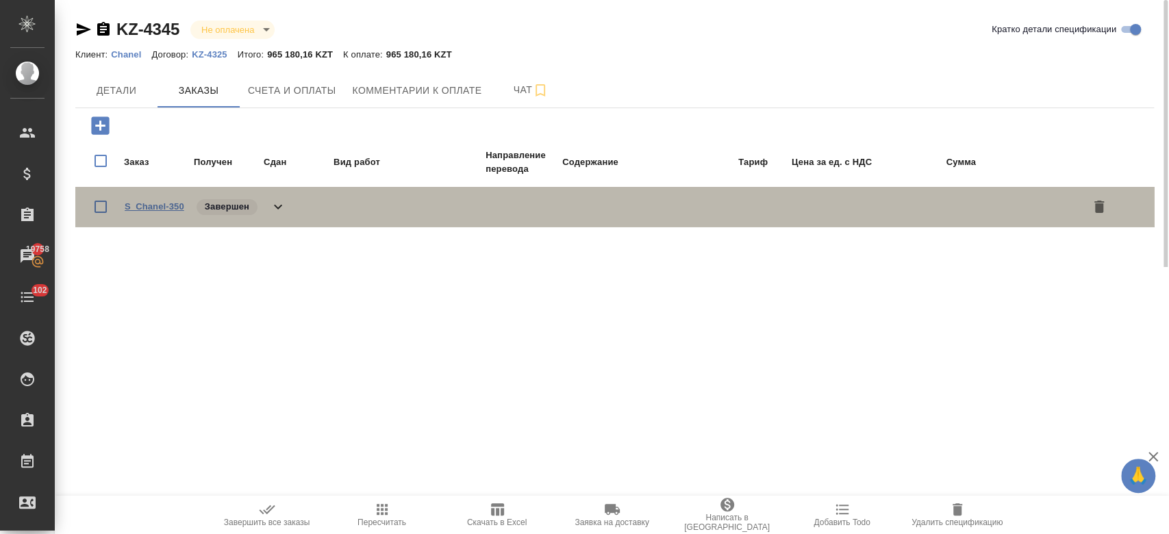
click at [173, 210] on link "S_Chanel-350" at bounding box center [155, 206] width 60 height 10
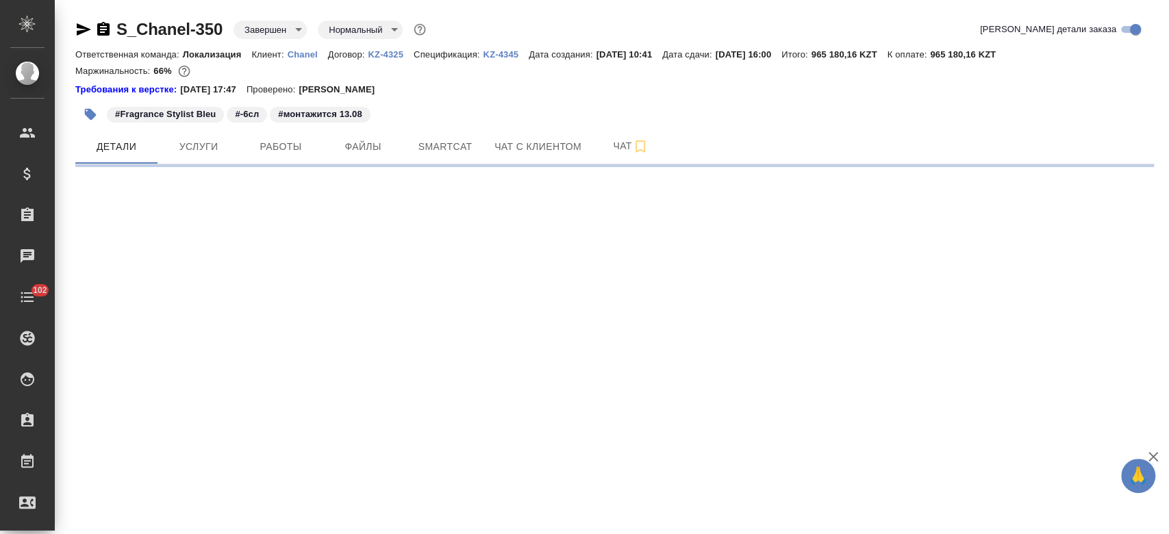
select select "RU"
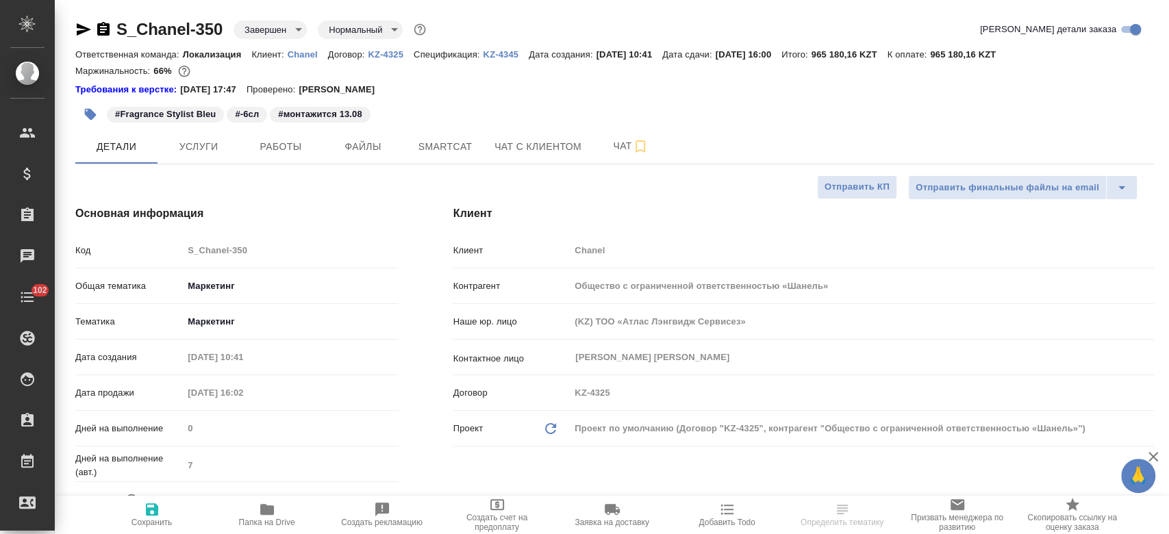
type textarea "x"
click at [543, 99] on div "#Fragrance Stylist Bleu #-6сл #монтажится 13.08" at bounding box center [434, 114] width 719 height 30
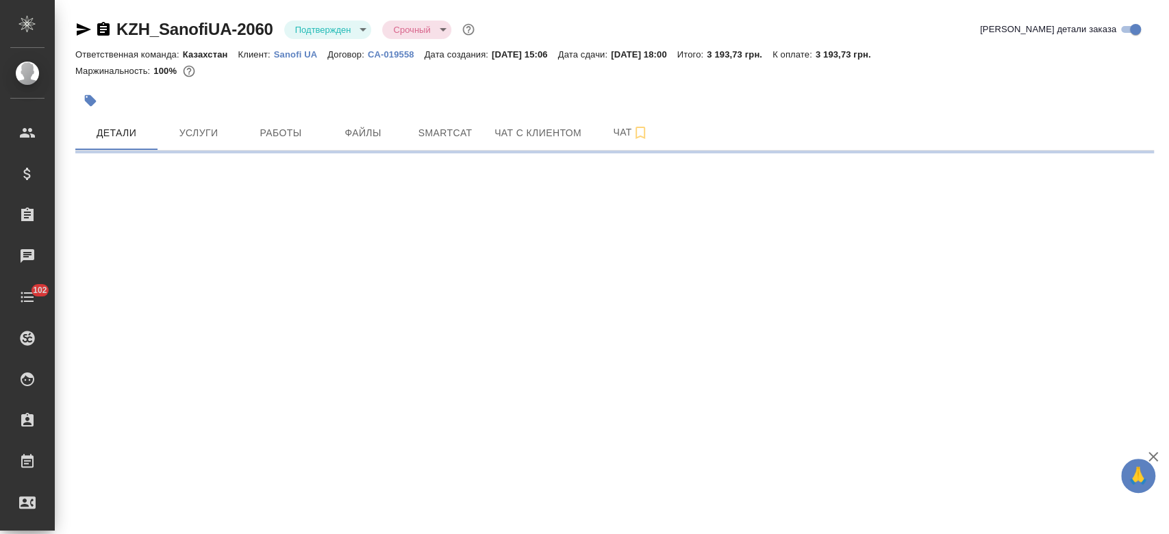
select select "RU"
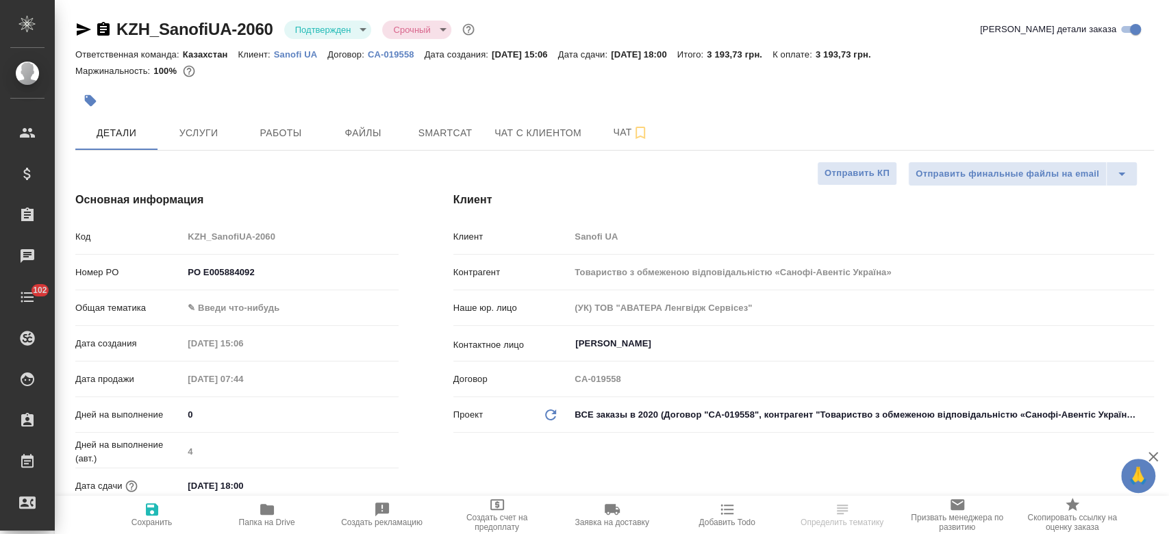
type textarea "x"
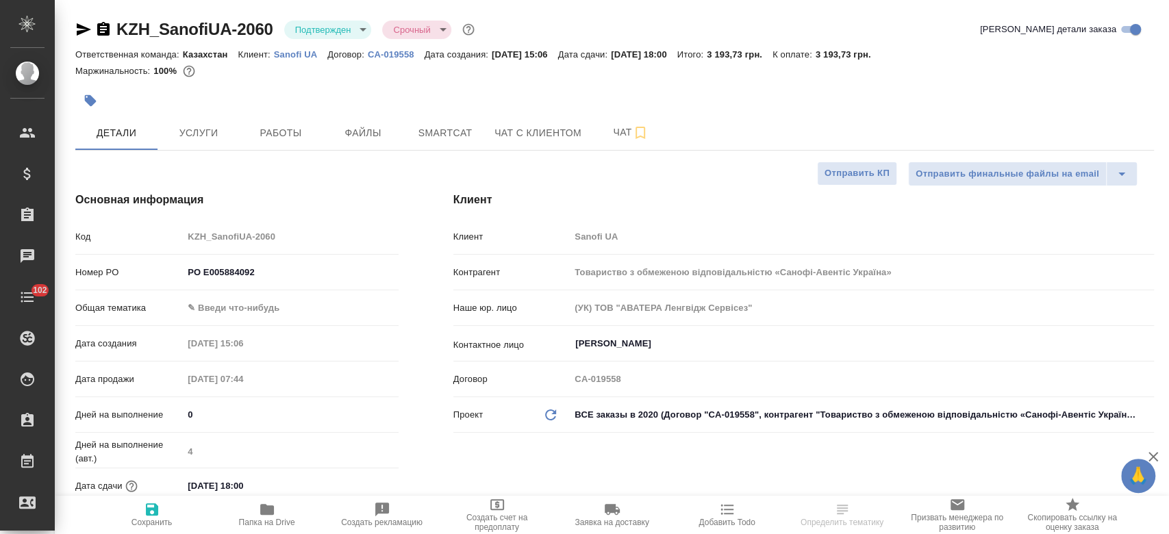
type textarea "x"
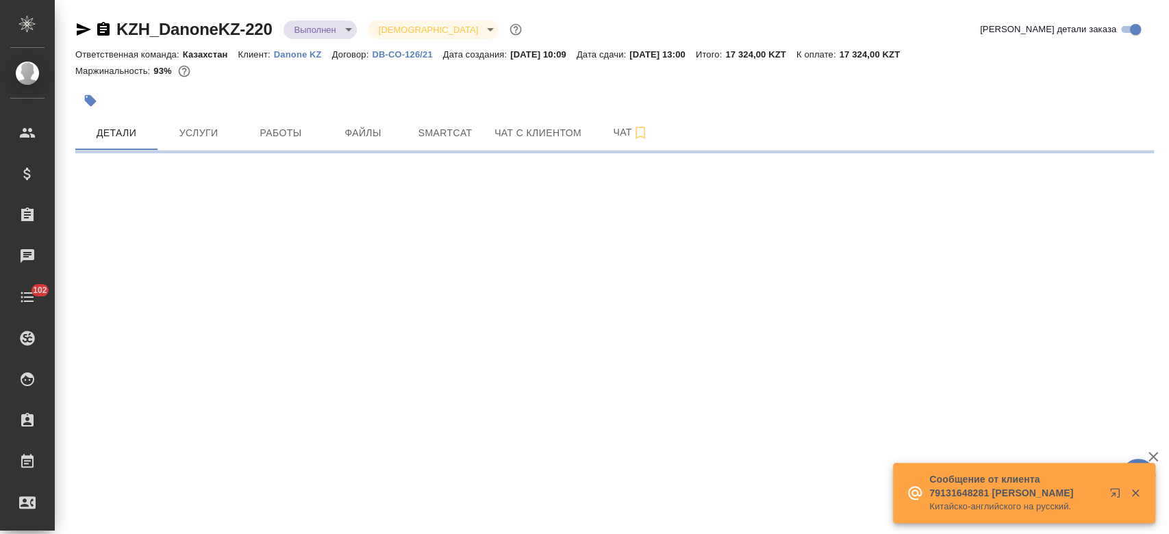
select select "RU"
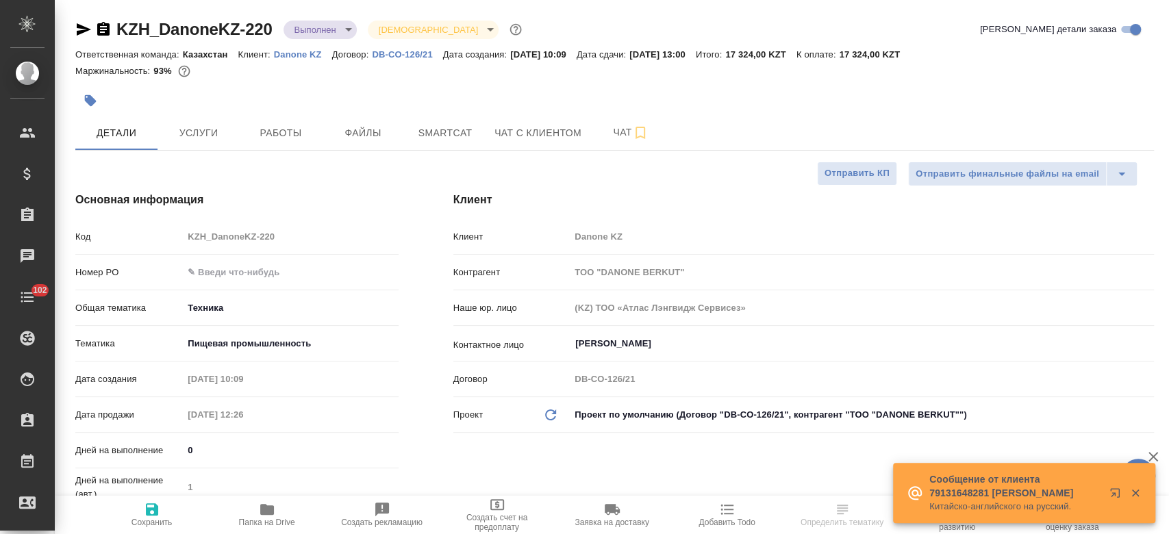
type textarea "x"
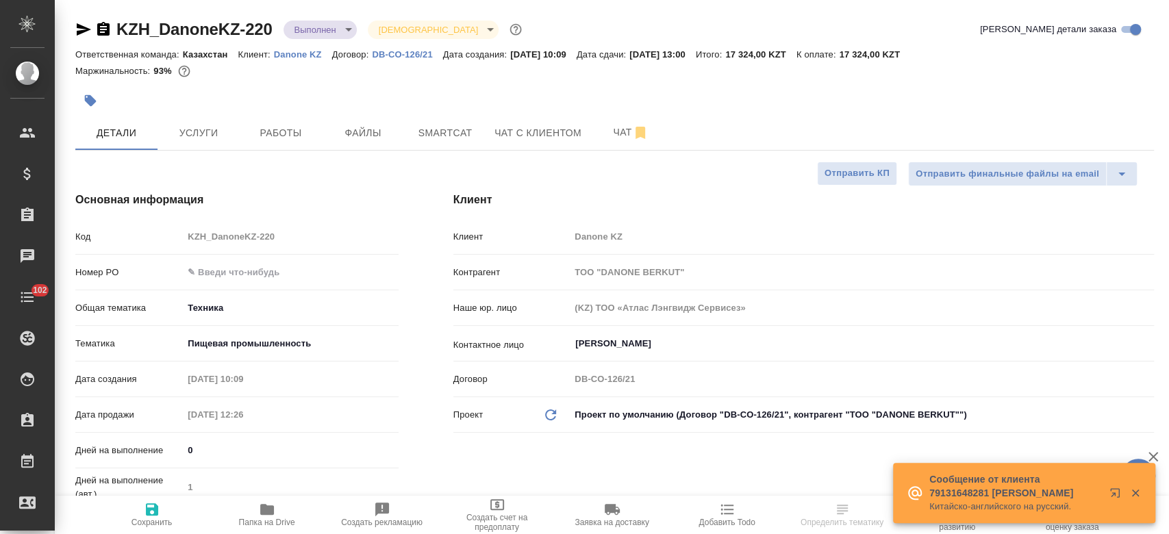
type textarea "x"
type input "[PERSON_NAME]"
type textarea "x"
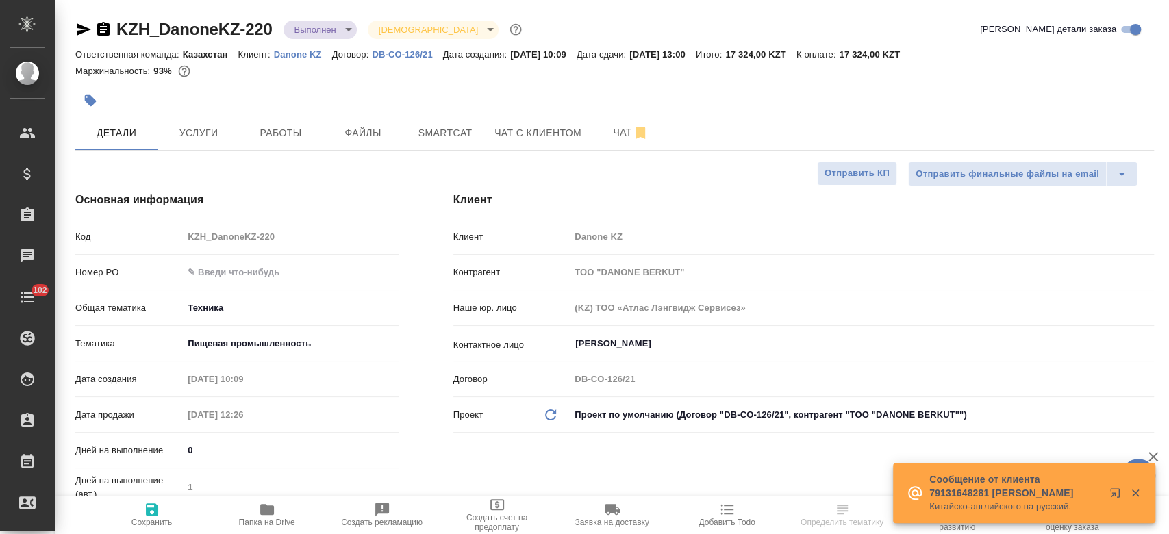
type textarea "x"
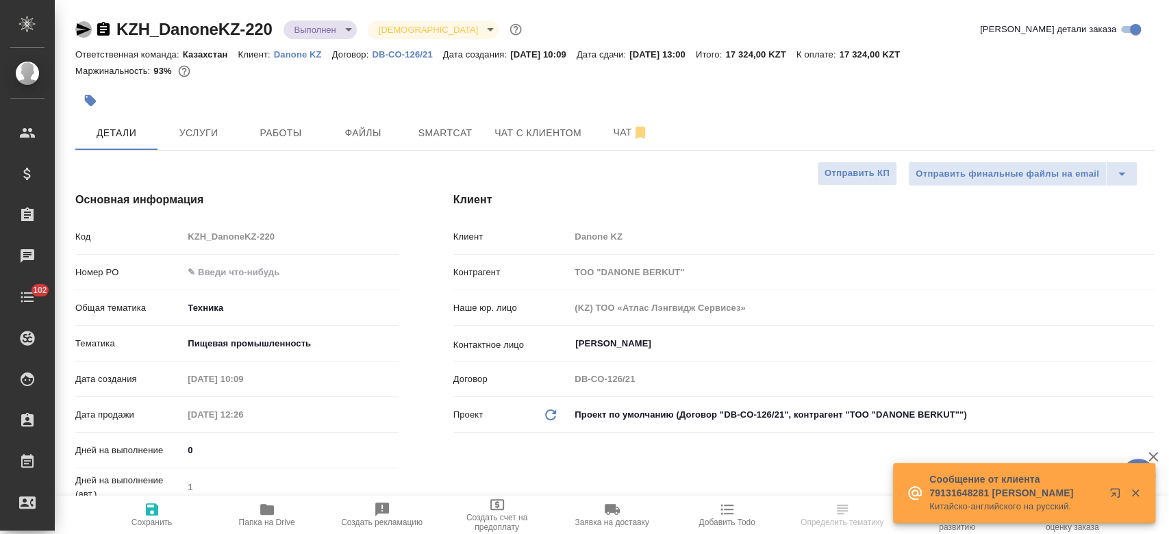
click at [82, 29] on icon "button" at bounding box center [83, 29] width 16 height 16
